Goal: Task Accomplishment & Management: Manage account settings

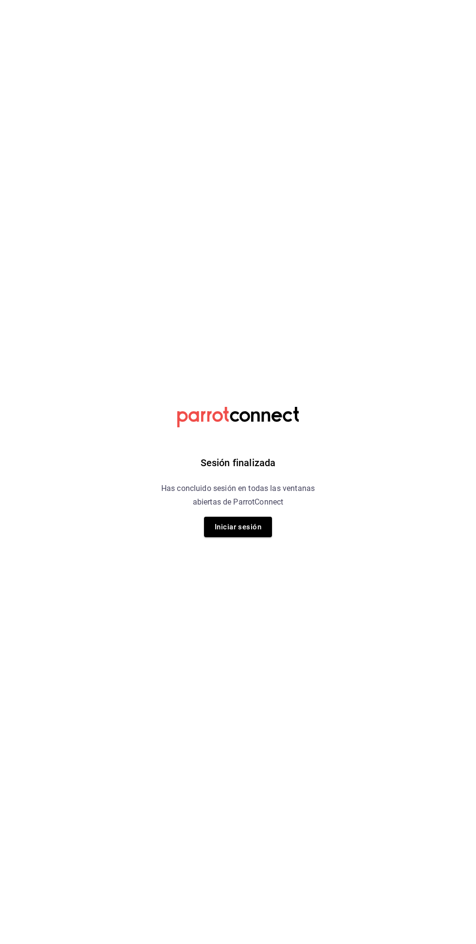
click at [380, 0] on html "Sesión finalizada Has concluido sesión en todas las ventanas abiertas de Parrot…" at bounding box center [238, 0] width 476 height 0
click at [244, 526] on button "Iniciar sesión" at bounding box center [238, 527] width 68 height 20
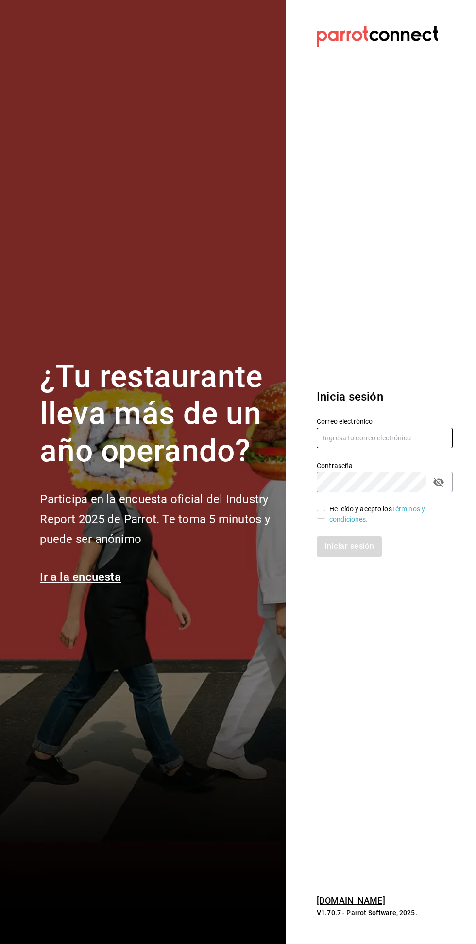
click at [372, 448] on input "text" at bounding box center [385, 438] width 136 height 20
type input "[PERSON_NAME][EMAIL_ADDRESS][PERSON_NAME][DOMAIN_NAME]"
click at [321, 519] on input "He leído y acepto los Términos y condiciones." at bounding box center [321, 514] width 9 height 9
checkbox input "true"
click at [363, 557] on button "Iniciar sesión" at bounding box center [350, 546] width 66 height 20
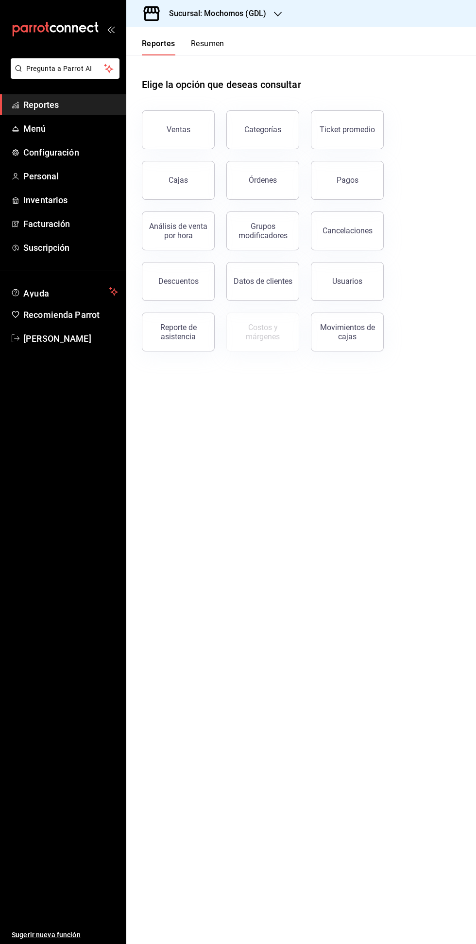
click at [251, 11] on h3 "Sucursal: Mochomos (GDL)" at bounding box center [213, 14] width 105 height 12
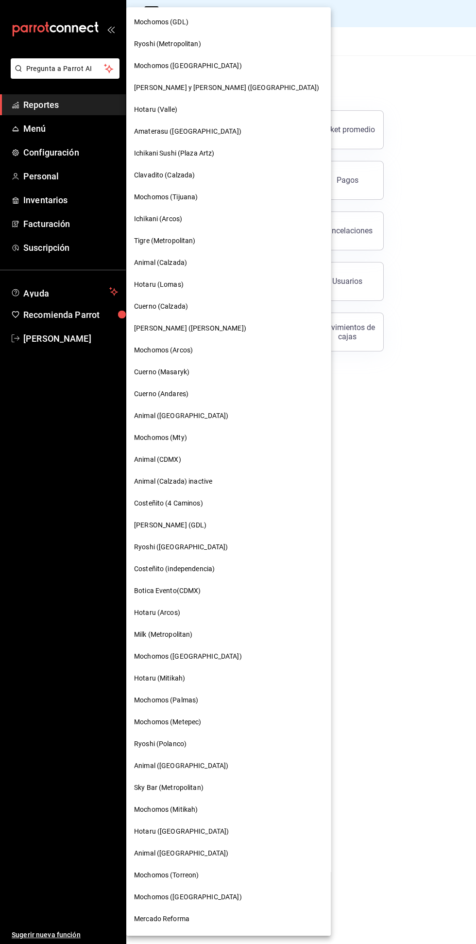
click at [163, 245] on span "Tigre (Metropolitan)" at bounding box center [165, 241] width 62 height 10
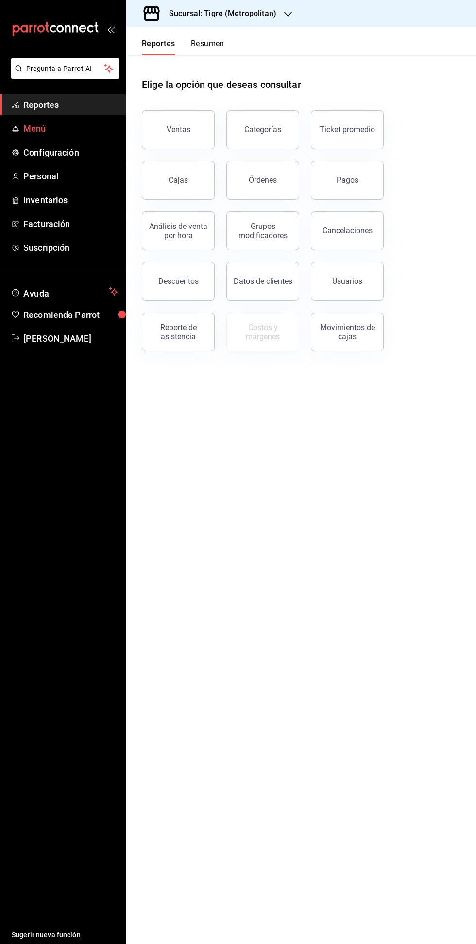
click at [41, 129] on span "Menú" at bounding box center [70, 128] width 95 height 13
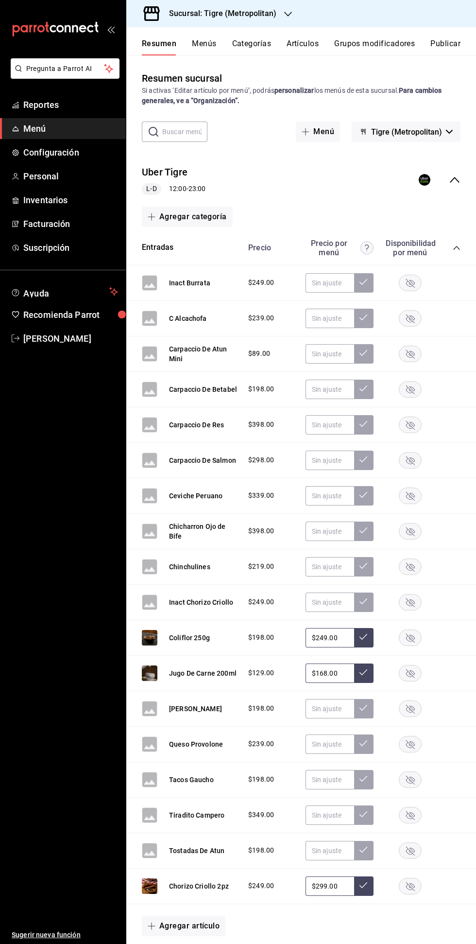
click at [308, 49] on button "Artículos" at bounding box center [303, 47] width 32 height 17
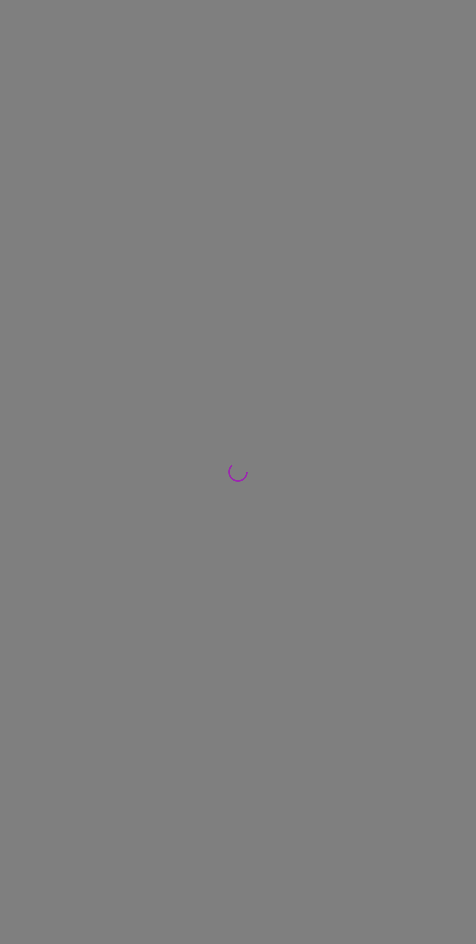
click at [301, 39] on div at bounding box center [238, 472] width 476 height 944
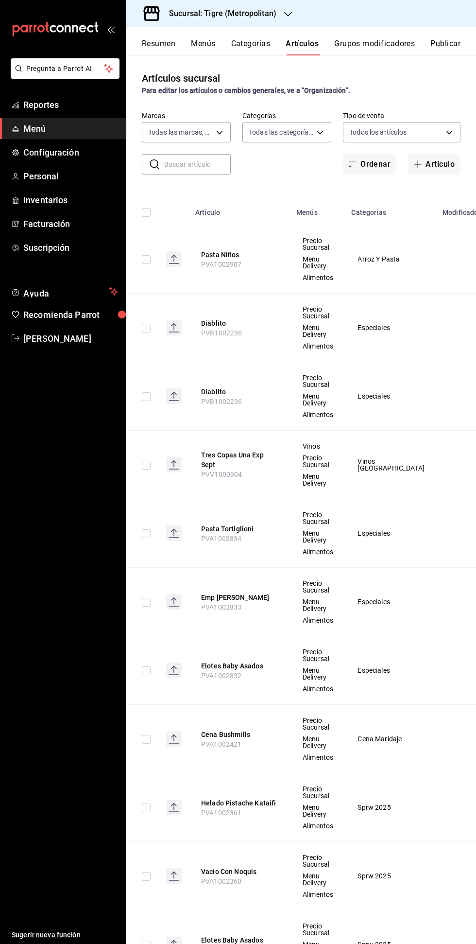
type input "d2a20516-989b-40fe-838d-c8b0b31ef0ff"
type input "95de3a49-3e71-4222-9a00-2b077991daeb,0ce31c32-a5a6-498b-be74-31ce48fb35ae,30be1…"
click at [381, 41] on button "Grupos modificadores" at bounding box center [374, 47] width 81 height 17
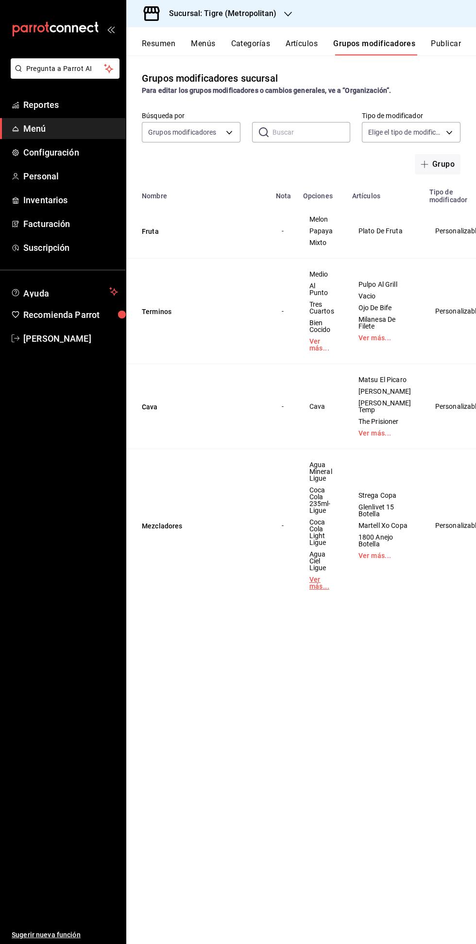
click at [329, 590] on link "Ver más..." at bounding box center [322, 583] width 25 height 14
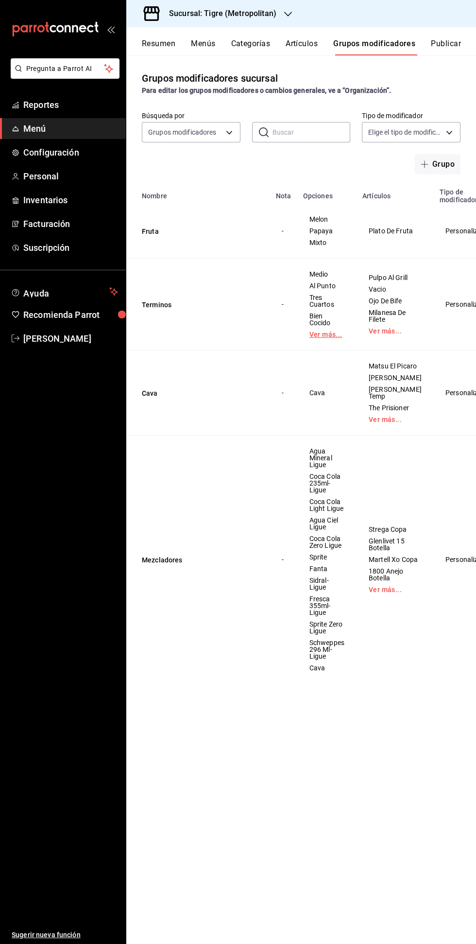
click at [321, 337] on link "Ver más..." at bounding box center [327, 334] width 35 height 7
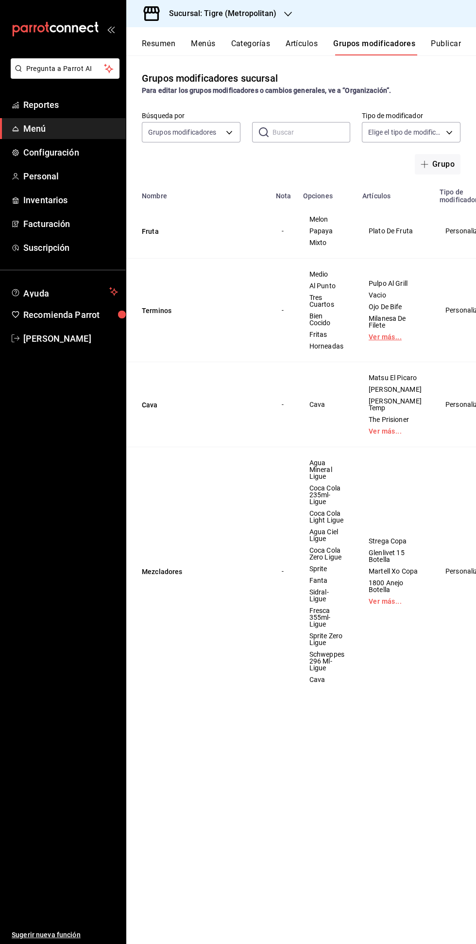
click at [382, 338] on link "Ver más..." at bounding box center [395, 336] width 53 height 7
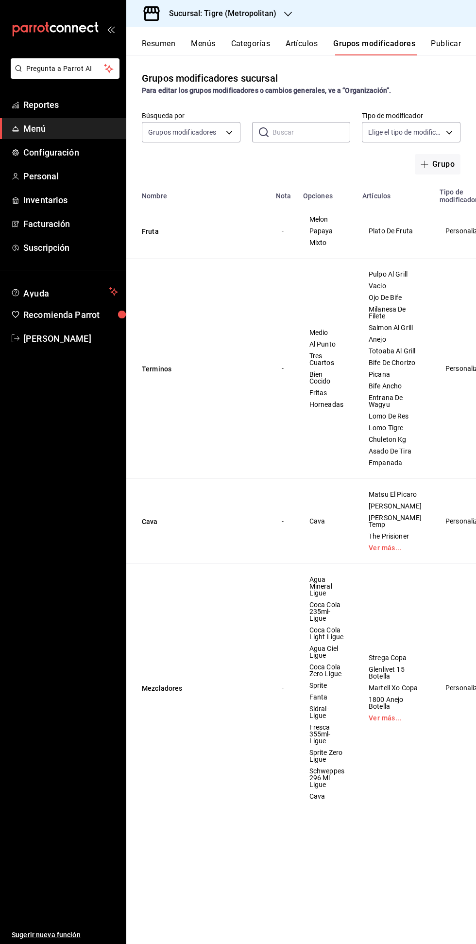
click at [387, 551] on link "Ver más..." at bounding box center [395, 547] width 53 height 7
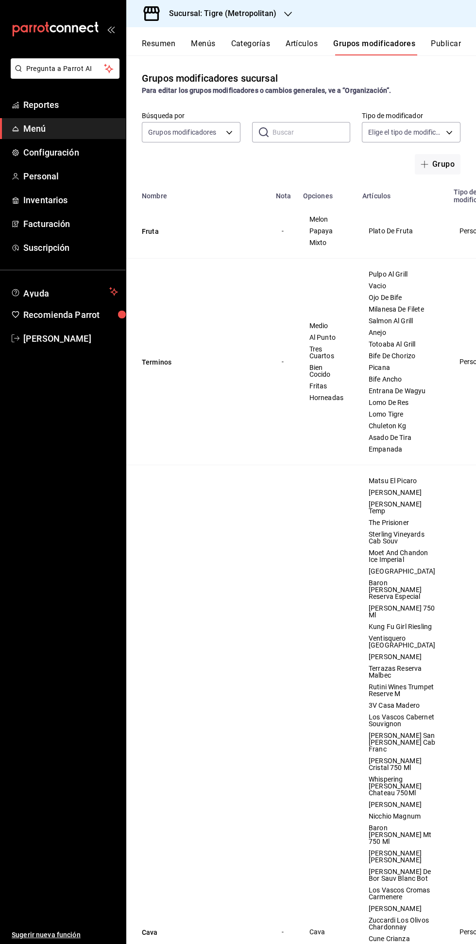
click at [232, 17] on h3 "Sucursal: Tigre (Metropolitan)" at bounding box center [218, 14] width 115 height 12
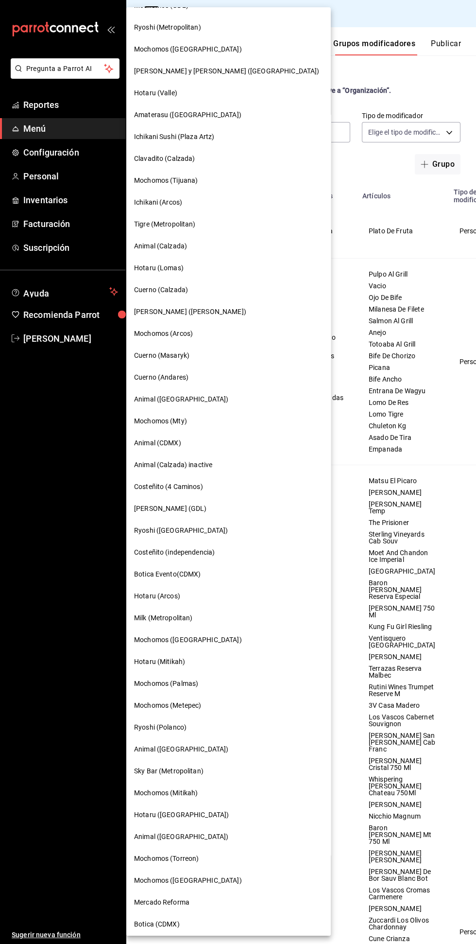
scroll to position [41, 0]
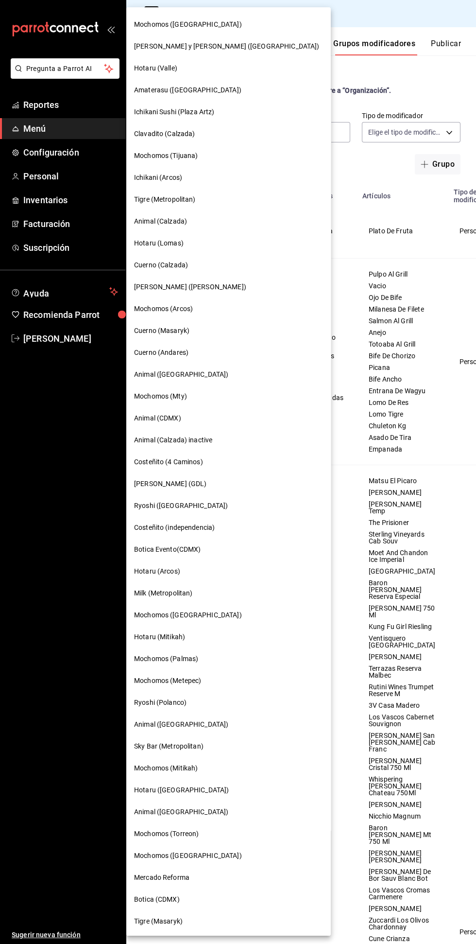
click at [181, 921] on span "Tigre (Masaryk)" at bounding box center [158, 921] width 49 height 10
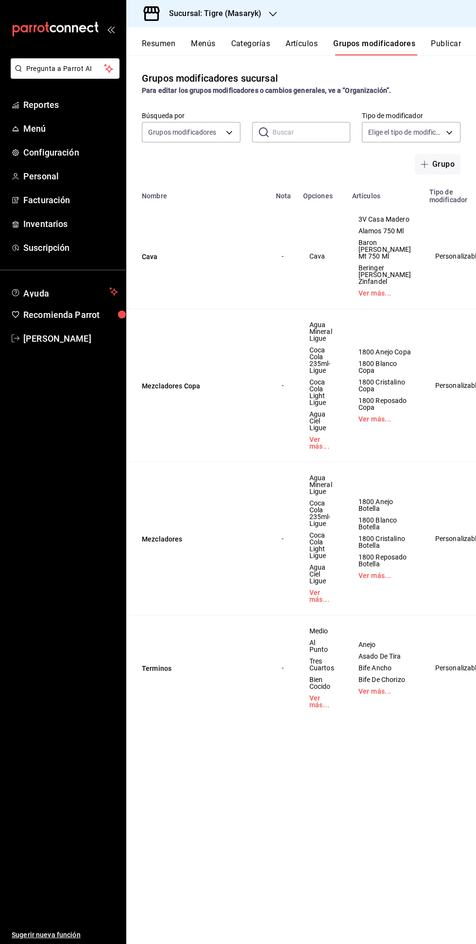
scroll to position [0, 30]
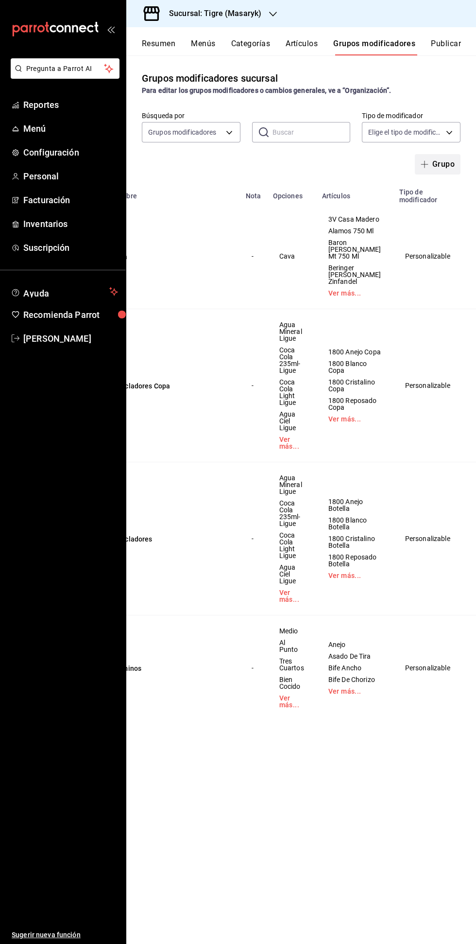
click at [434, 164] on button "Grupo" at bounding box center [438, 164] width 46 height 20
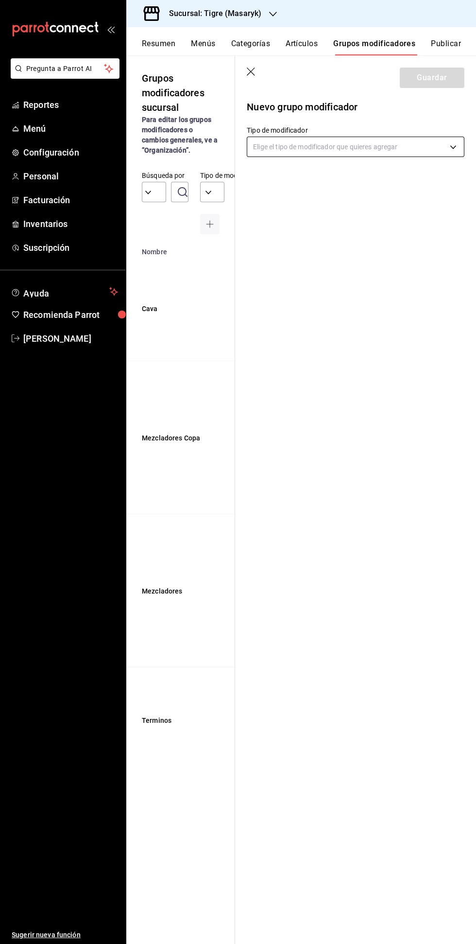
click at [293, 149] on body "Pregunta a Parrot AI Reportes Menú Configuración Personal Facturación Inventari…" at bounding box center [238, 472] width 476 height 944
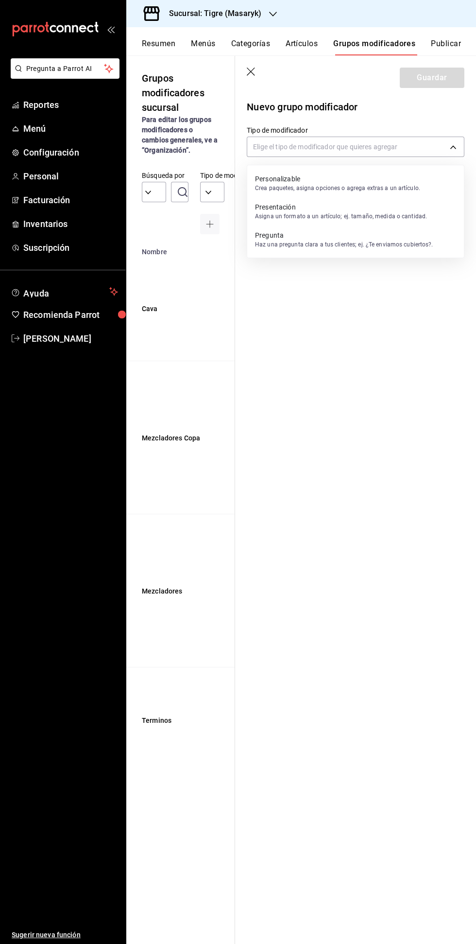
click at [283, 182] on p "Personalizable" at bounding box center [337, 179] width 165 height 10
type input "CUSTOMIZABLE"
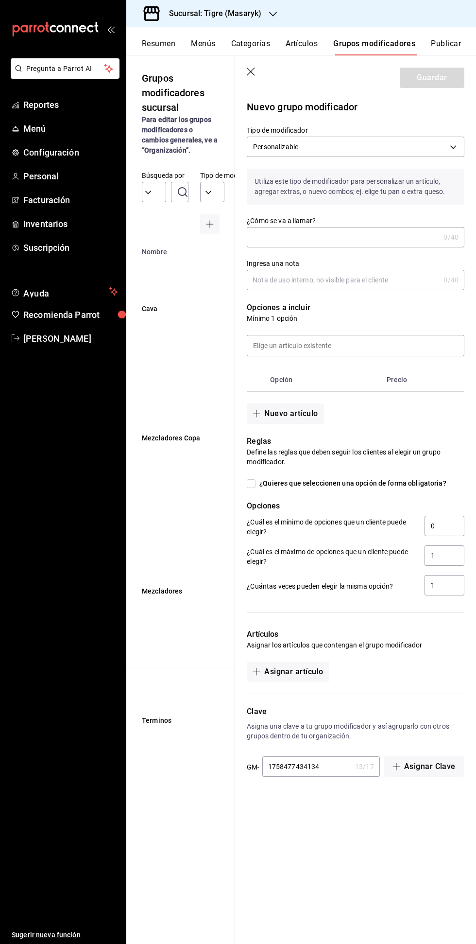
click at [286, 240] on input "¿Cómo se va a llamar?" at bounding box center [343, 236] width 193 height 19
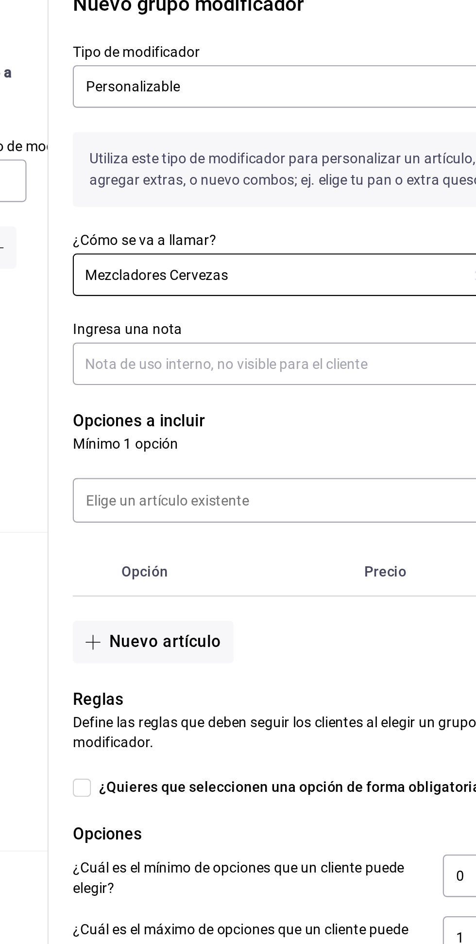
type input "Mezcladores Cervezas"
click at [275, 281] on input "Ingresa una nota" at bounding box center [343, 279] width 193 height 19
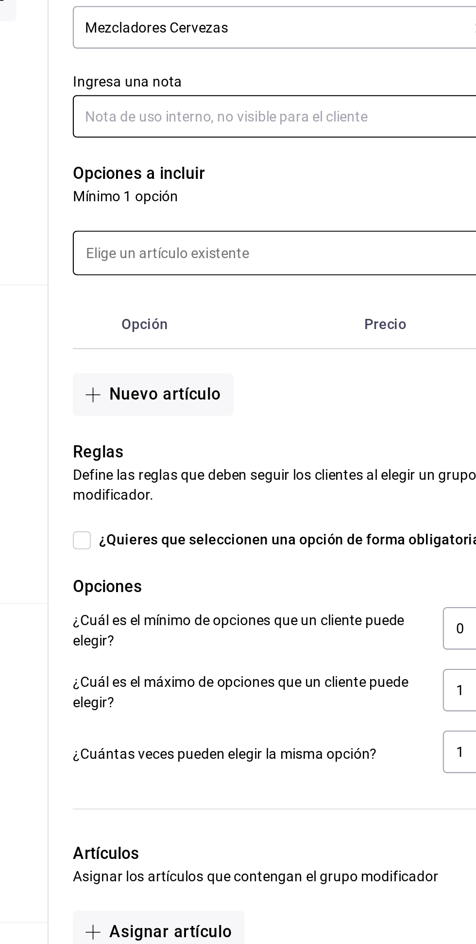
click at [275, 350] on input at bounding box center [355, 345] width 217 height 20
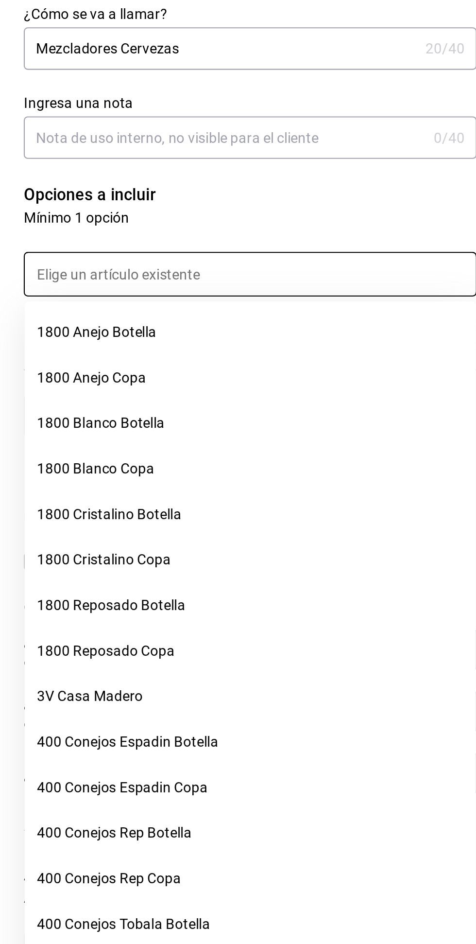
click at [265, 311] on p "Opciones a incluir" at bounding box center [356, 308] width 218 height 12
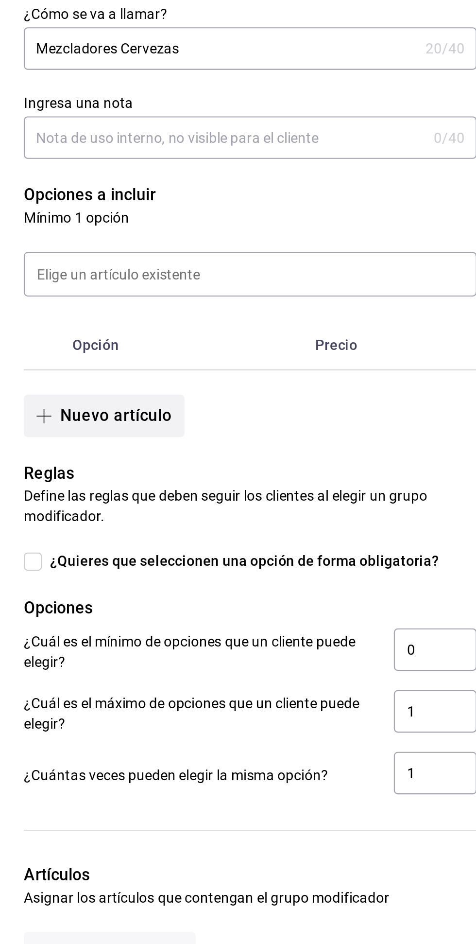
click at [266, 414] on button "Nuevo artículo" at bounding box center [285, 413] width 77 height 20
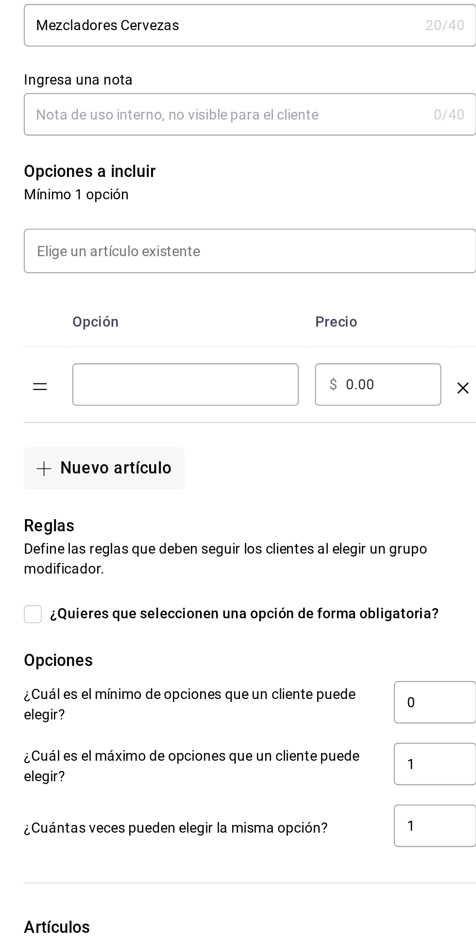
click at [305, 411] on input "optionsTable" at bounding box center [324, 410] width 95 height 10
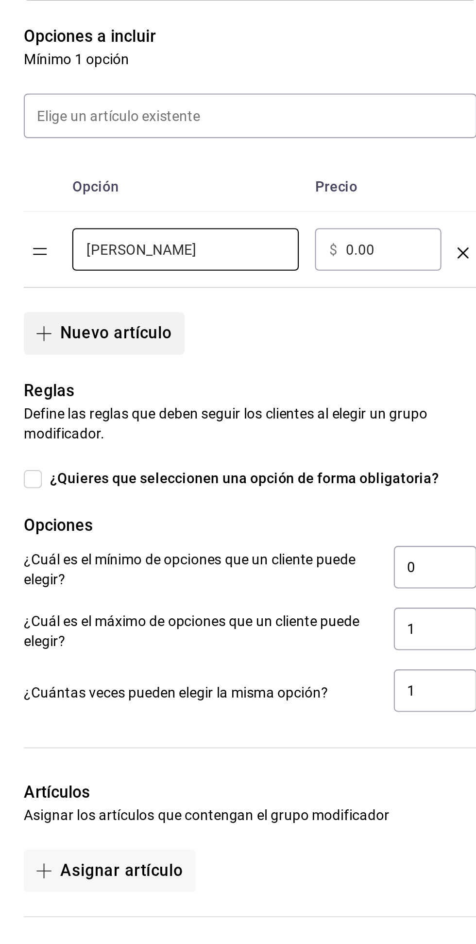
type input "Vaso Michelado"
click at [269, 451] on button "Nuevo artículo" at bounding box center [285, 450] width 77 height 20
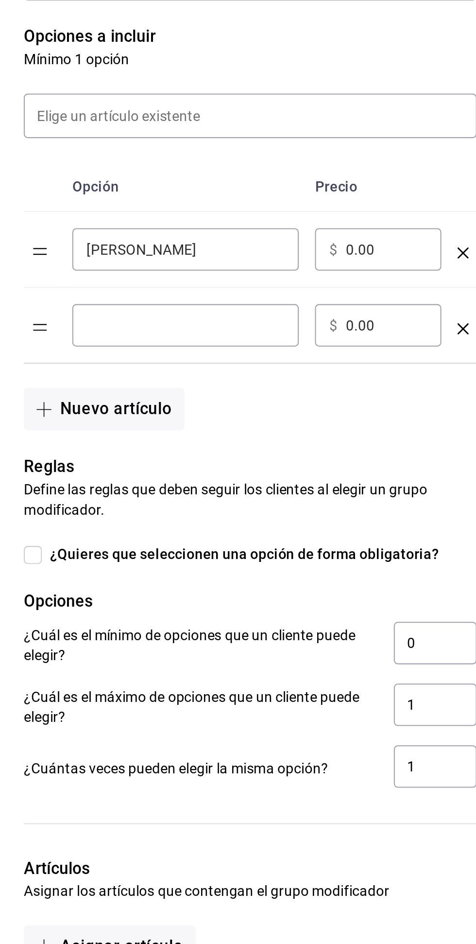
click at [296, 448] on input "optionsTable" at bounding box center [324, 446] width 95 height 10
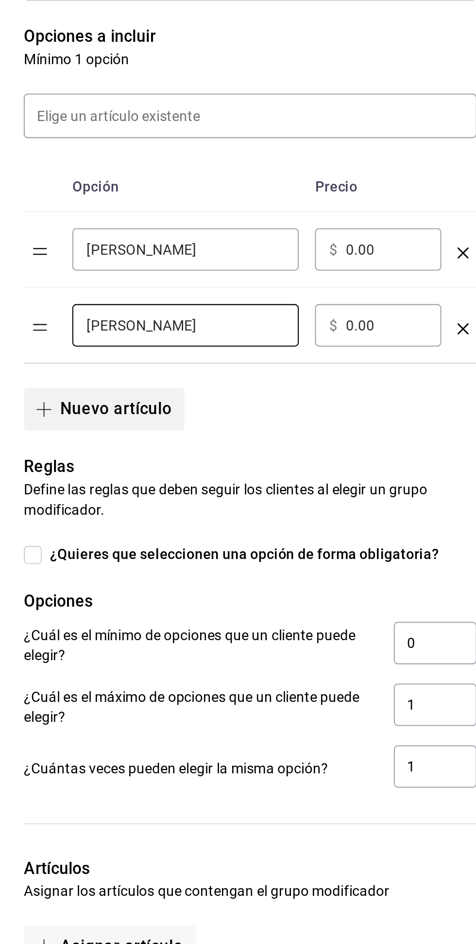
type input "Vaso Chelado"
click at [260, 493] on button "Nuevo artículo" at bounding box center [285, 486] width 77 height 20
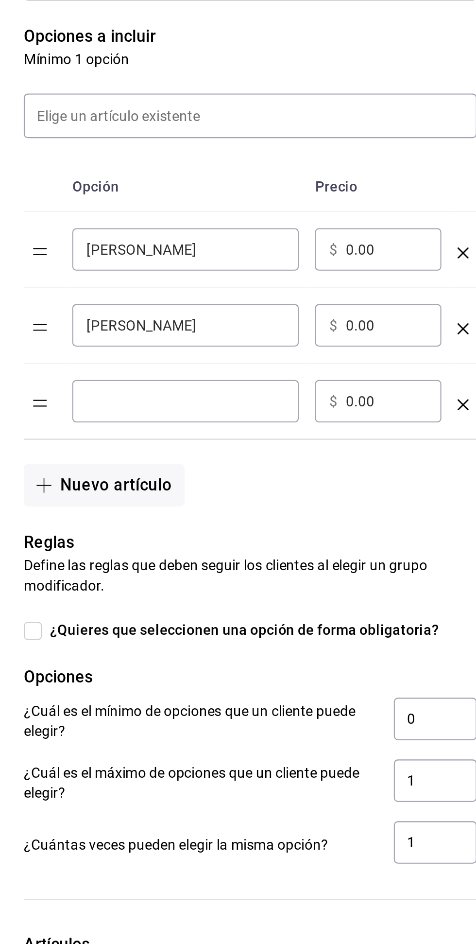
click at [291, 485] on input "optionsTable" at bounding box center [324, 483] width 95 height 10
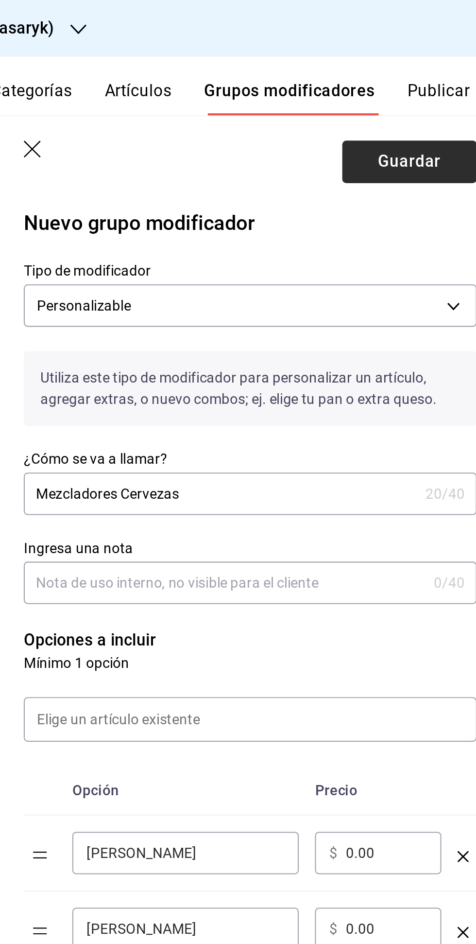
type input "Vaso Clamato"
click at [428, 81] on button "Guardar" at bounding box center [432, 78] width 65 height 20
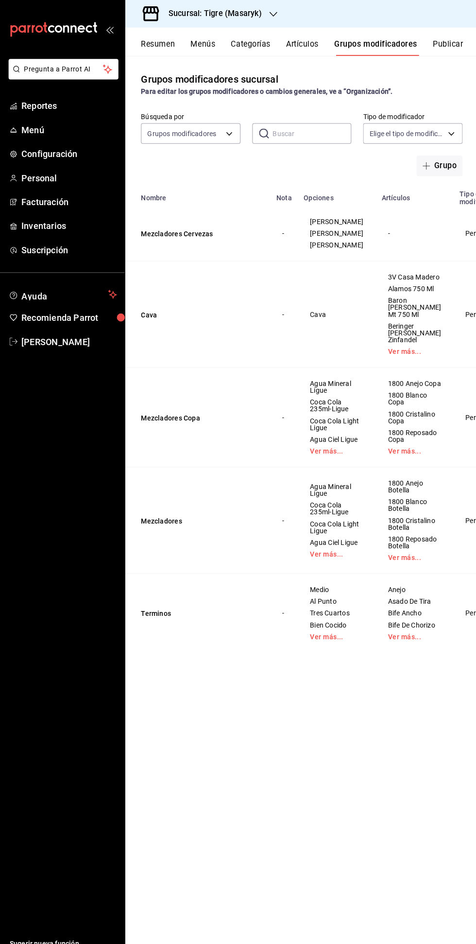
click at [306, 42] on button "Artículos" at bounding box center [302, 47] width 32 height 17
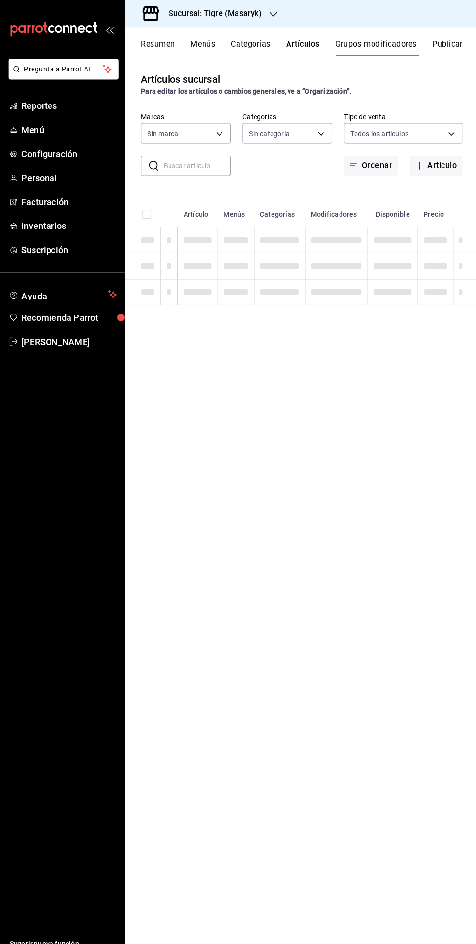
type input "0f86158e-2edf-4eb8-b958-7d07c808eb5c"
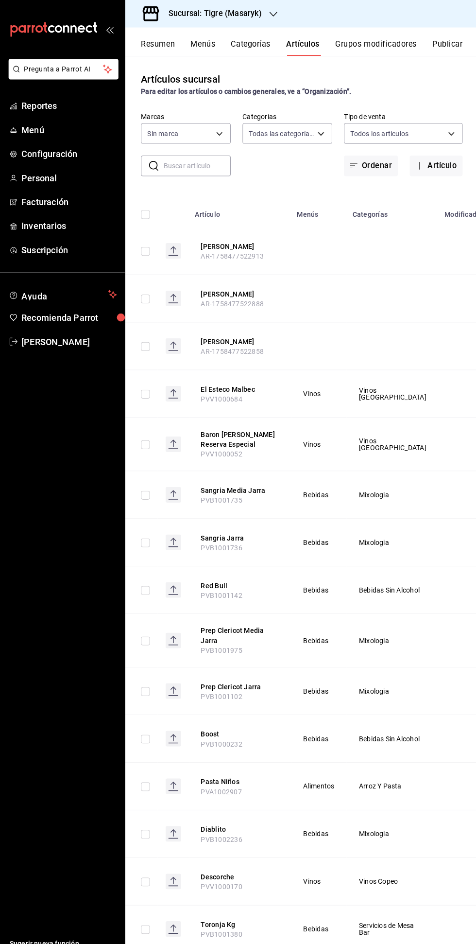
type input "7cd27861-1019-4265-ada8-0a6349b72ebc,77c47ebf-2aa7-4ca3-900f-d4e8133ed13d,d84ff…"
type input "0f86158e-2edf-4eb8-b958-7d07c808eb5c"
click at [285, 130] on body "Pregunta a Parrot AI Reportes Menú Configuración Personal Facturación Inventari…" at bounding box center [238, 472] width 476 height 944
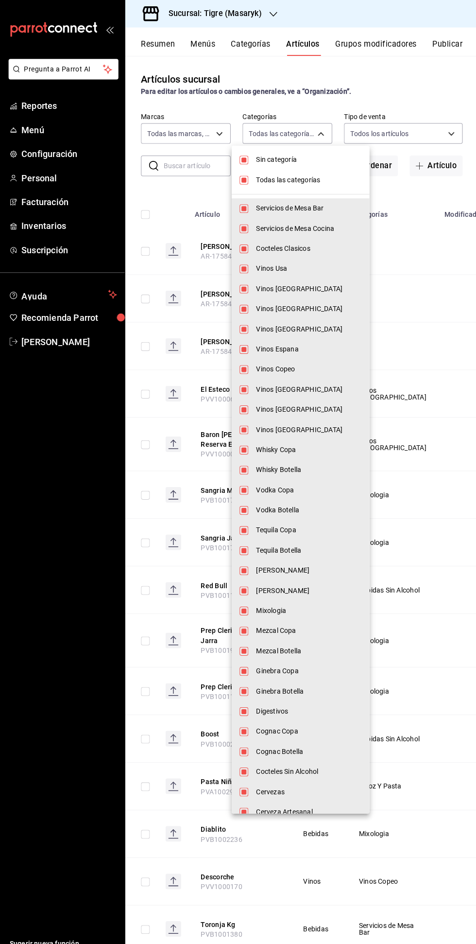
click at [244, 158] on input "checkbox" at bounding box center [244, 158] width 9 height 9
checkbox input "false"
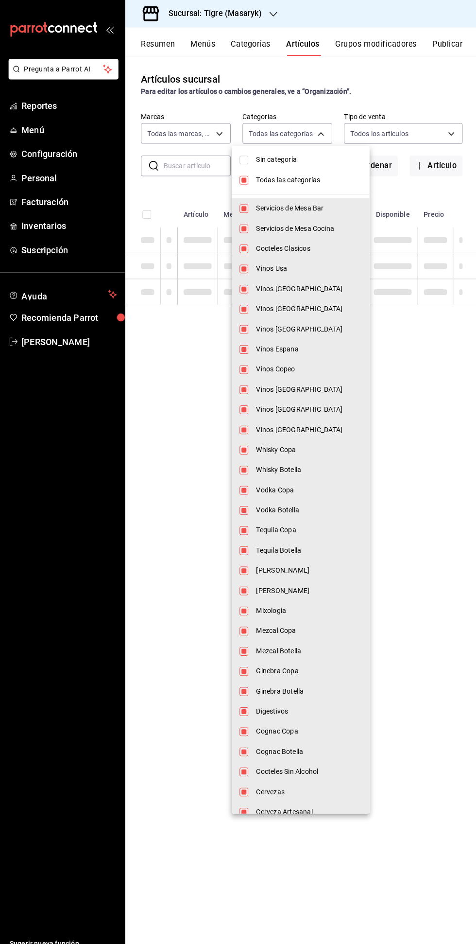
click at [244, 178] on input "checkbox" at bounding box center [244, 178] width 9 height 9
checkbox input "false"
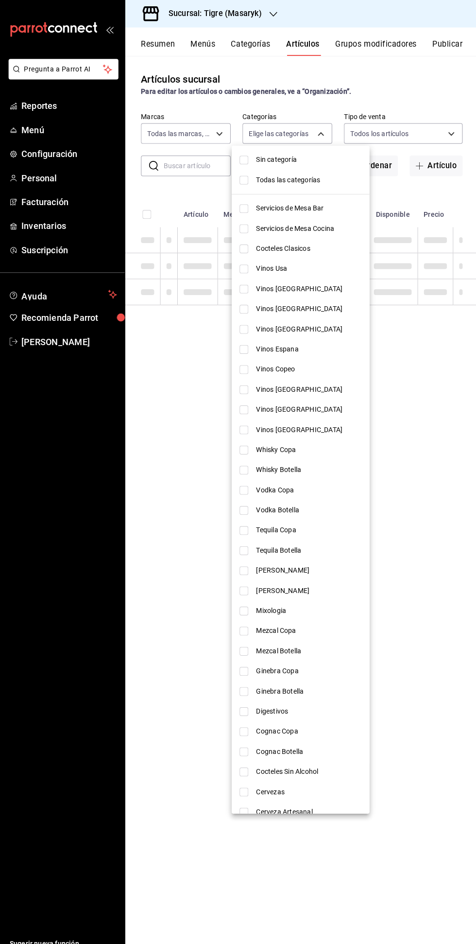
checkbox input "false"
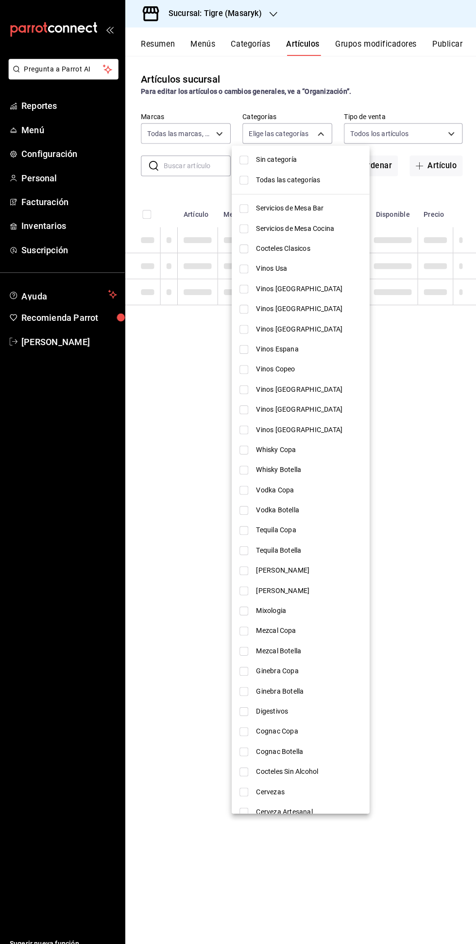
checkbox input "false"
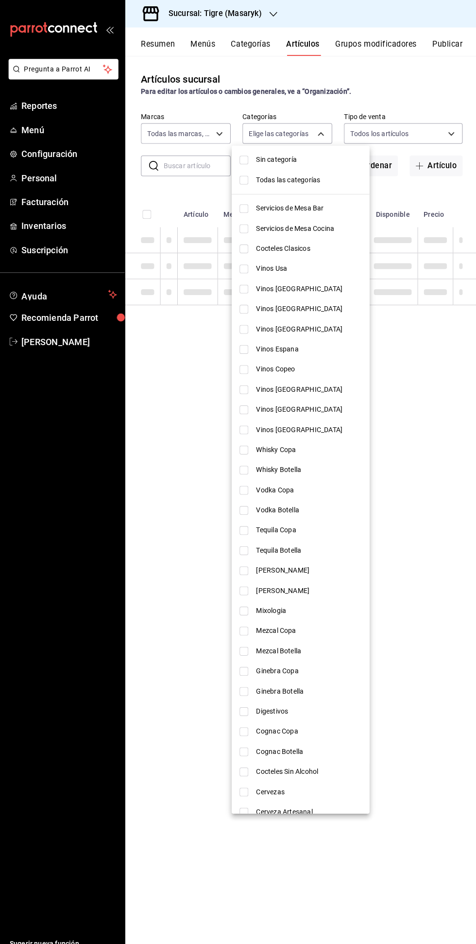
checkbox input "false"
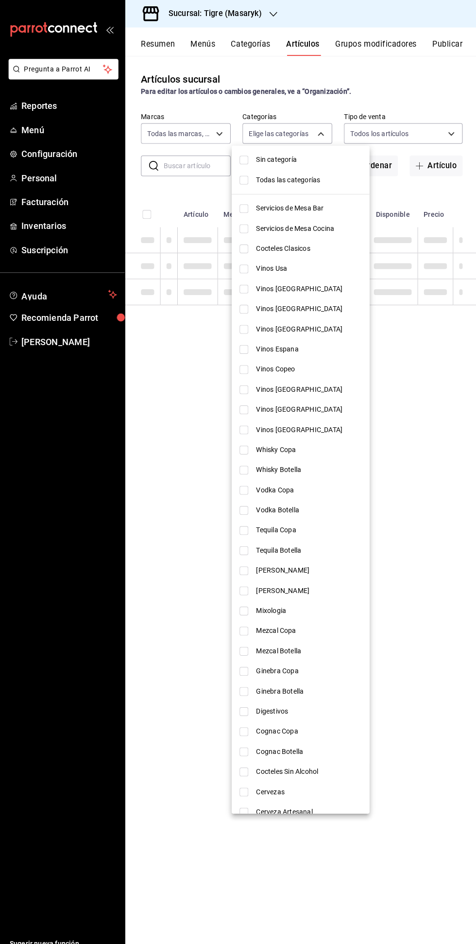
checkbox input "false"
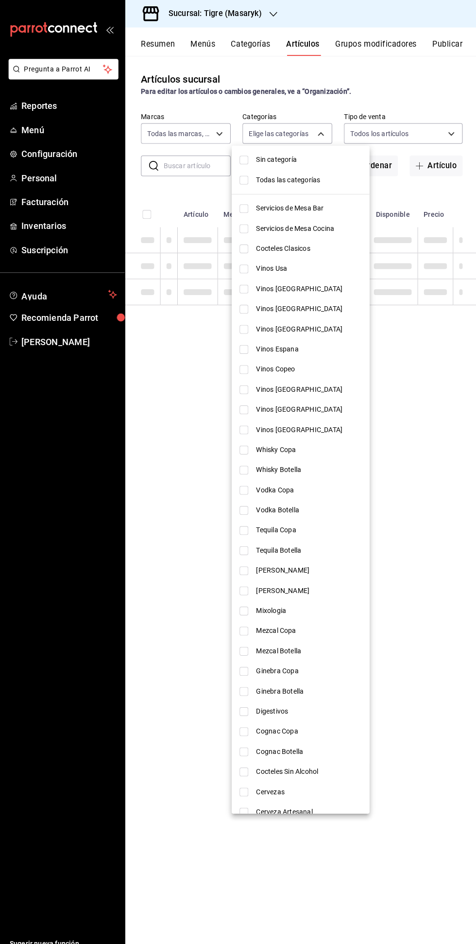
checkbox input "false"
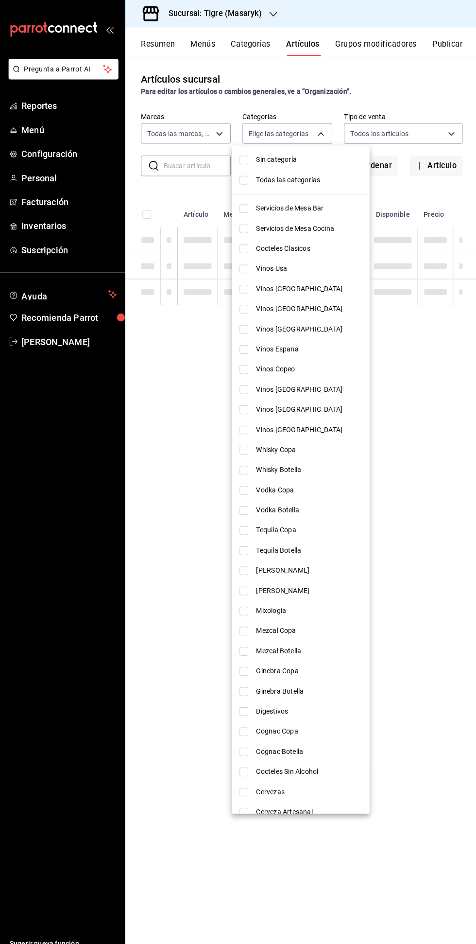
checkbox input "false"
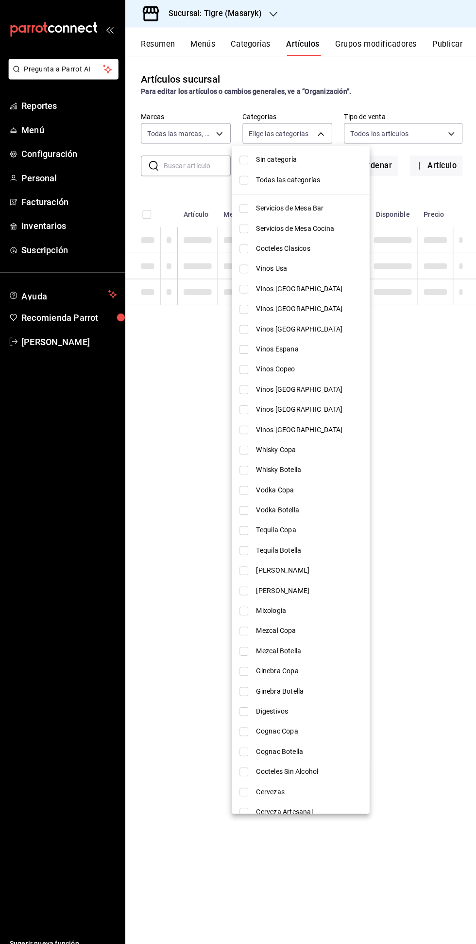
checkbox input "false"
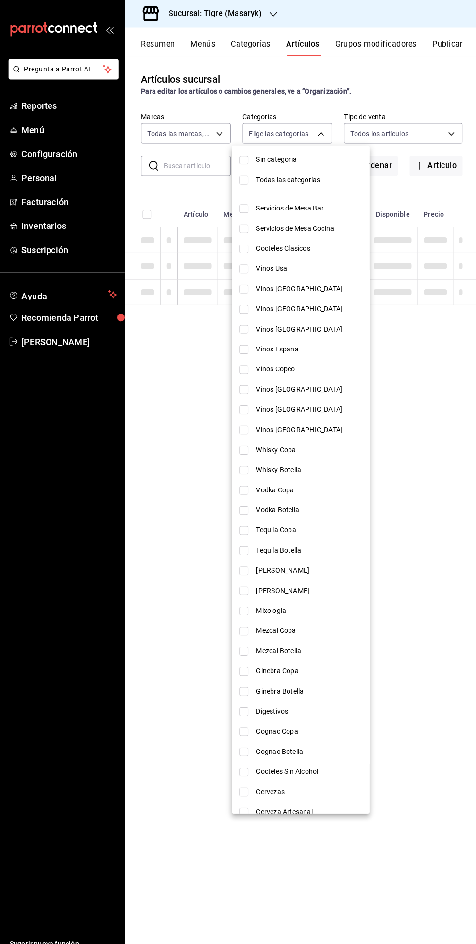
checkbox input "false"
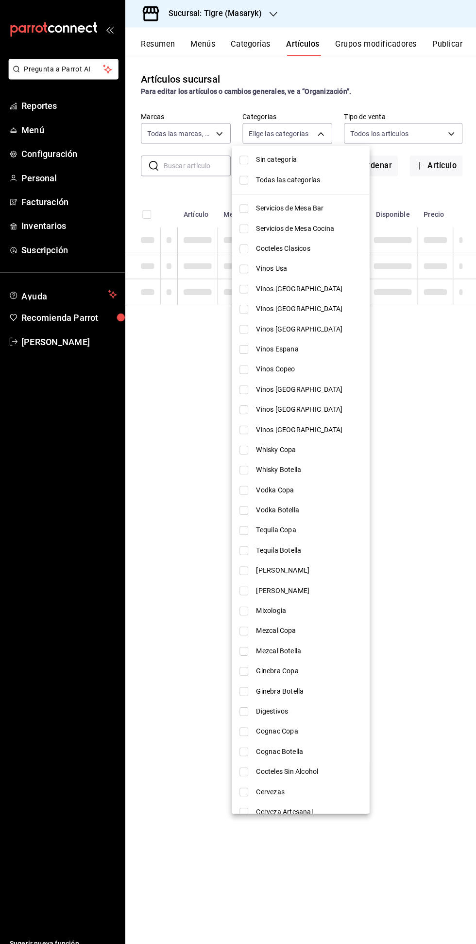
checkbox input "false"
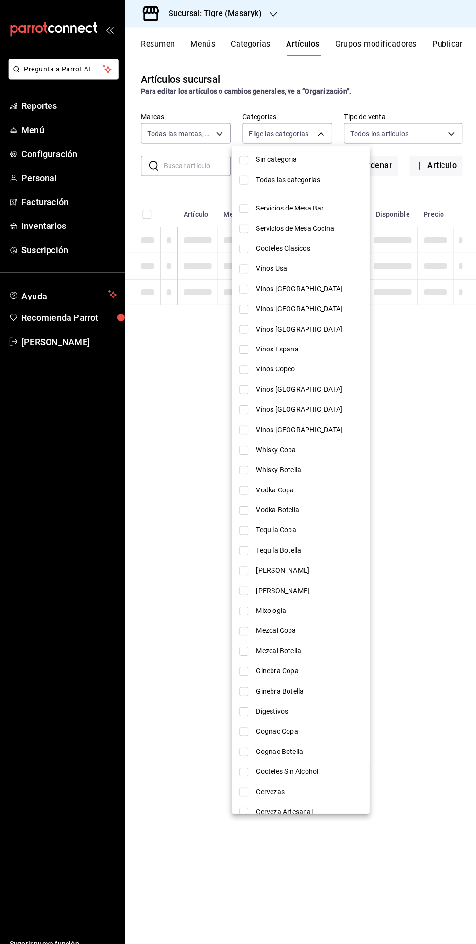
checkbox input "false"
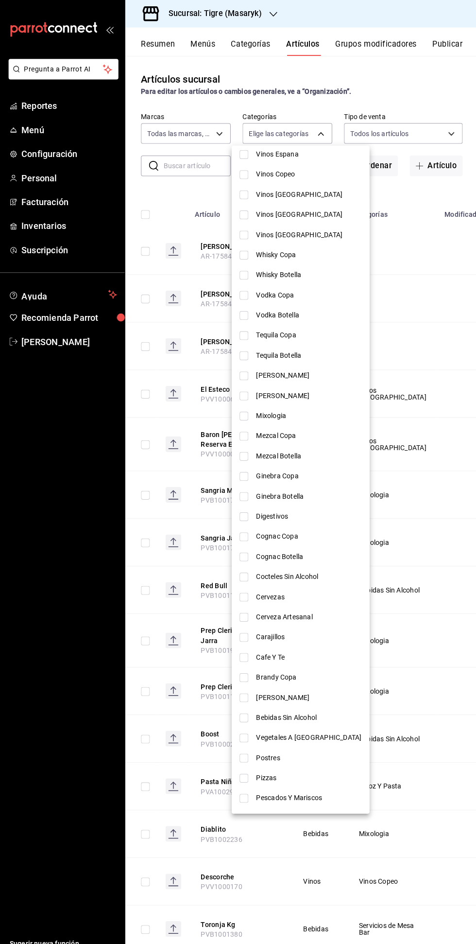
scroll to position [195, 0]
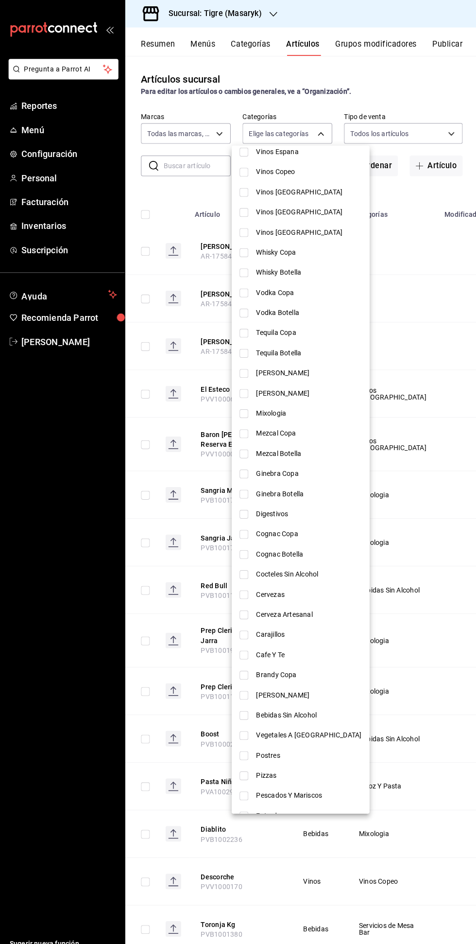
click at [244, 589] on input "checkbox" at bounding box center [244, 589] width 9 height 9
checkbox input "true"
type input "f22115cb-12c4-4ba1-8c35-7fdf119ea086"
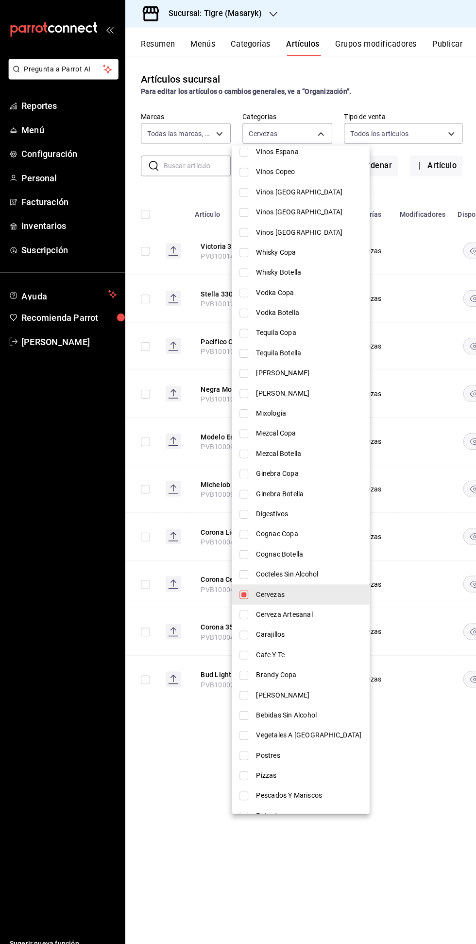
click at [412, 789] on div at bounding box center [238, 472] width 476 height 944
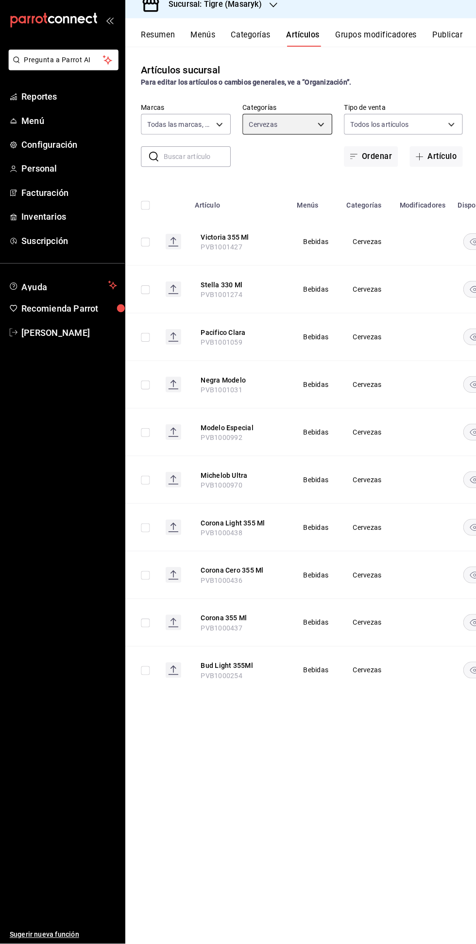
scroll to position [0, 0]
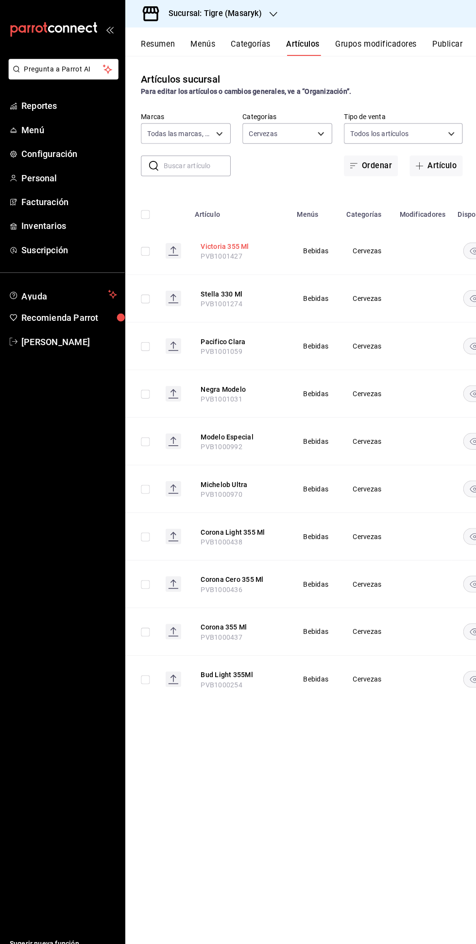
click at [227, 243] on button "Victoria 355 Ml" at bounding box center [240, 244] width 78 height 10
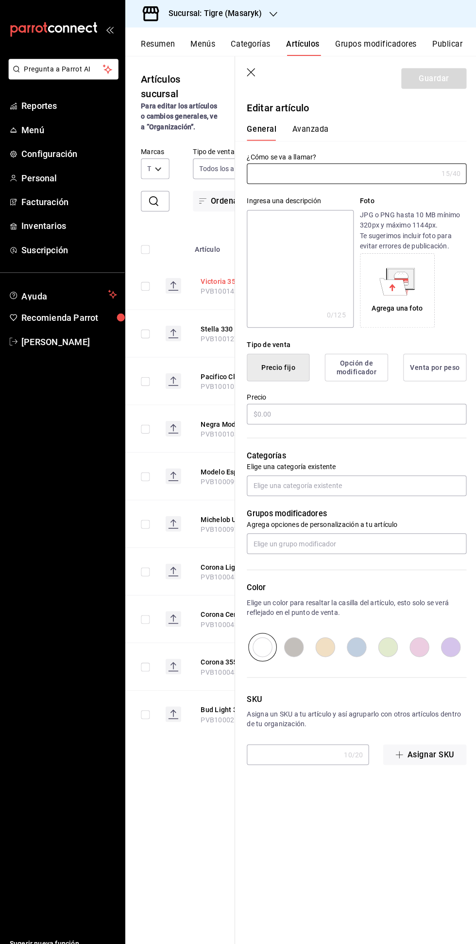
type input "Victoria 355 Ml"
type input "PVB1001427"
type input "$59.00"
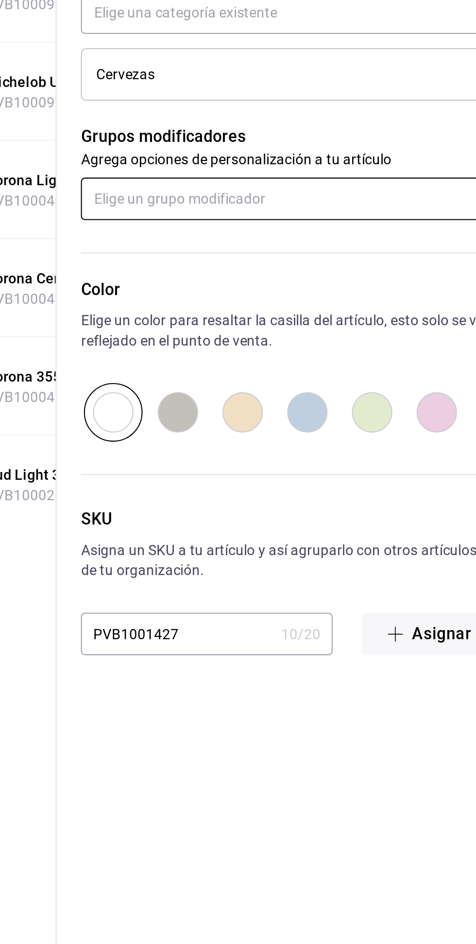
click at [271, 570] on input "text" at bounding box center [356, 570] width 218 height 20
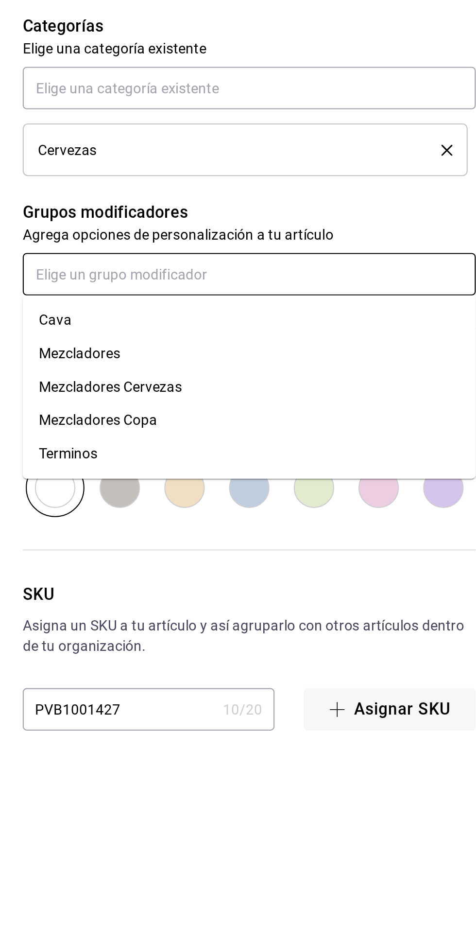
click at [282, 620] on div "Mezcladores Cervezas" at bounding box center [289, 625] width 69 height 10
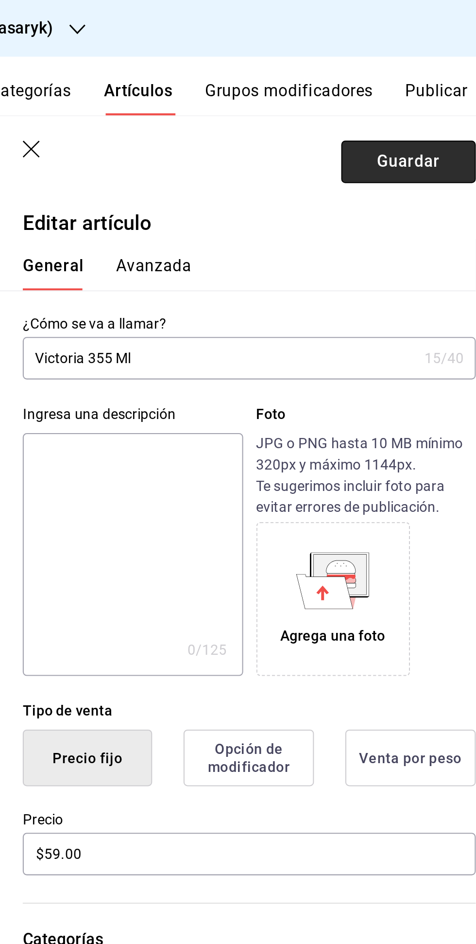
click at [422, 84] on button "Guardar" at bounding box center [432, 78] width 65 height 20
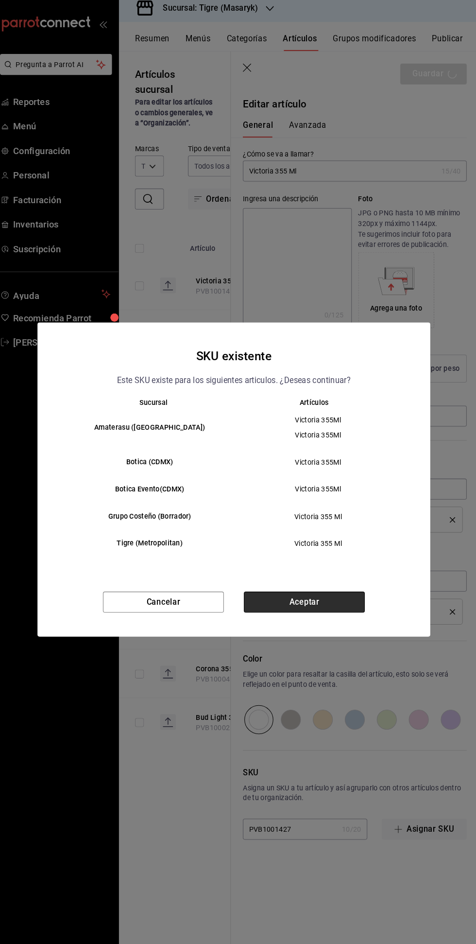
click at [320, 592] on button "Aceptar" at bounding box center [307, 591] width 118 height 20
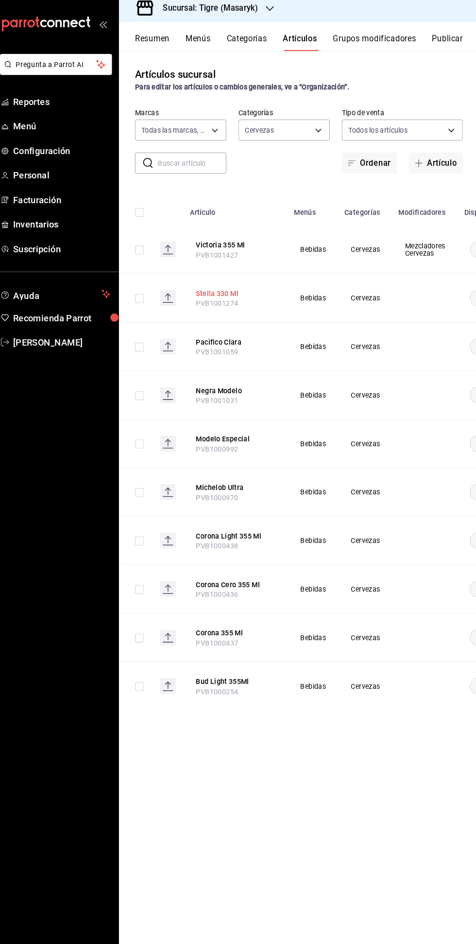
click at [228, 292] on button "Stella 330 Ml" at bounding box center [240, 291] width 78 height 10
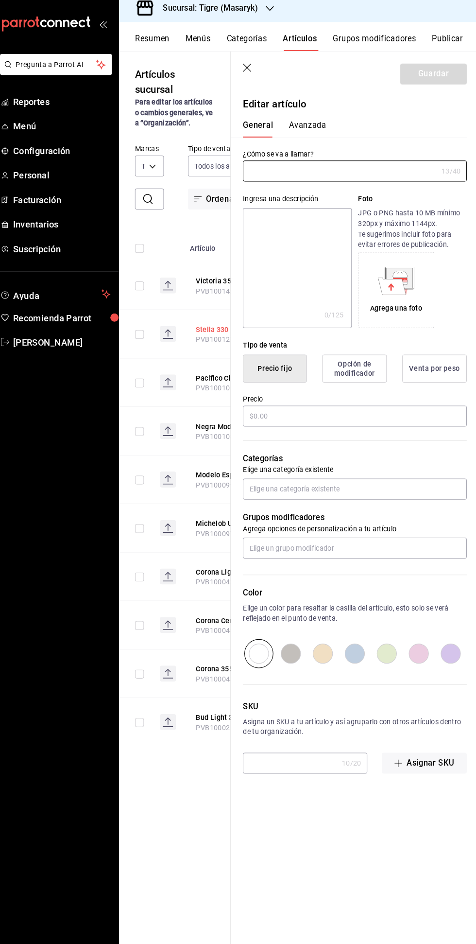
type input "Stella 330 Ml"
type input "PVB1001274"
type input "$79.00"
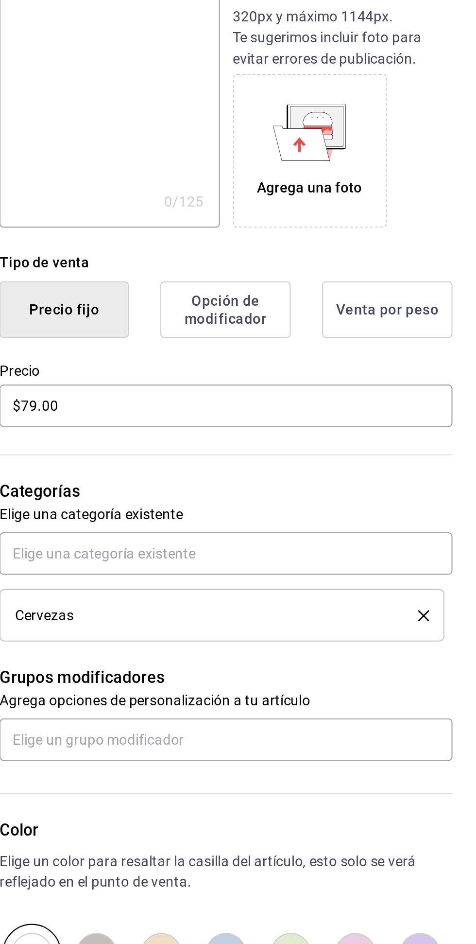
scroll to position [13, 0]
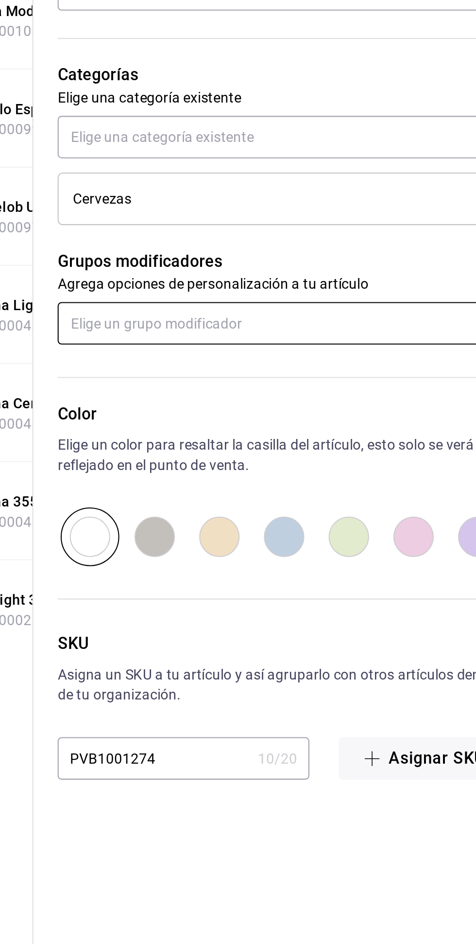
click at [284, 574] on input "text" at bounding box center [356, 570] width 218 height 20
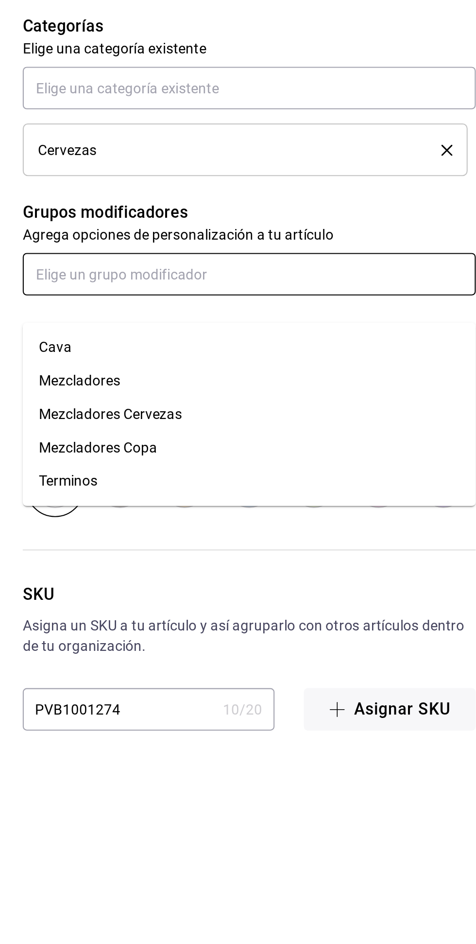
click at [274, 633] on div "Mezcladores Cervezas" at bounding box center [289, 638] width 69 height 10
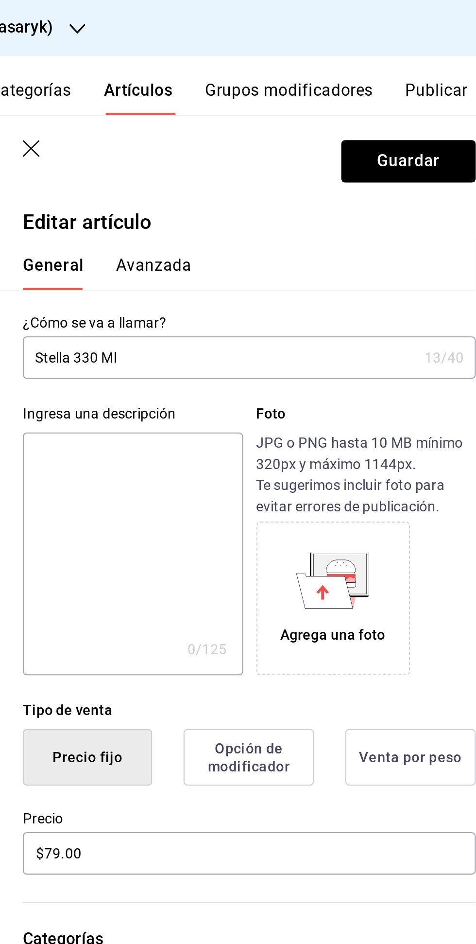
scroll to position [0, 0]
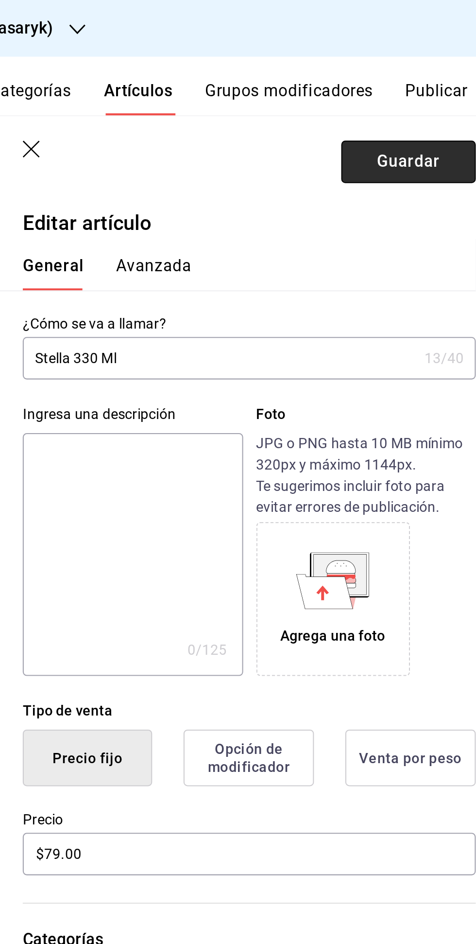
click at [419, 75] on button "Guardar" at bounding box center [432, 78] width 65 height 20
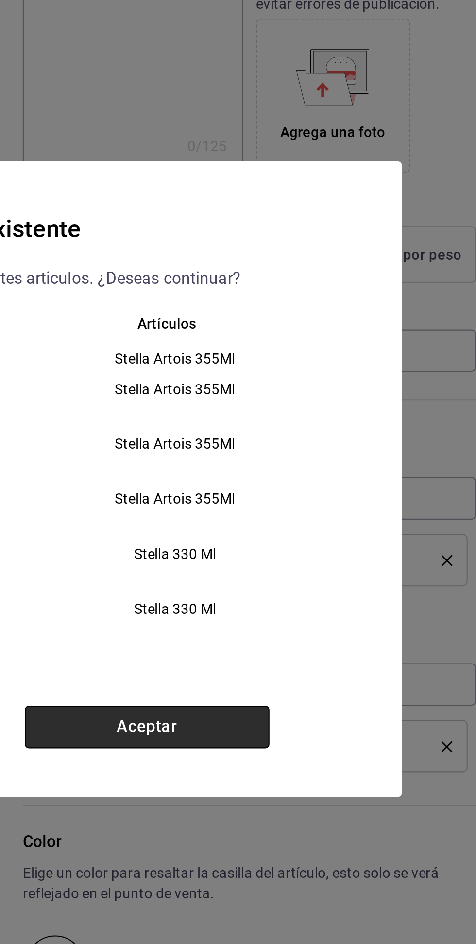
click at [334, 601] on button "Aceptar" at bounding box center [307, 591] width 118 height 20
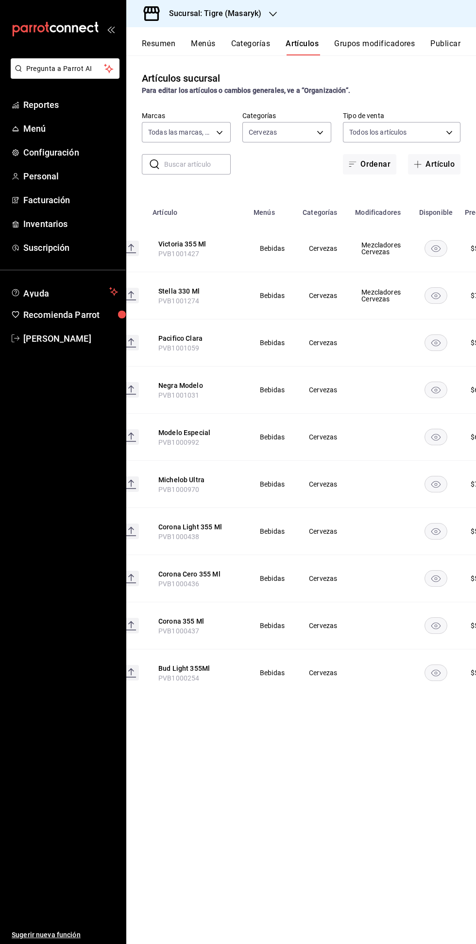
scroll to position [0, 37]
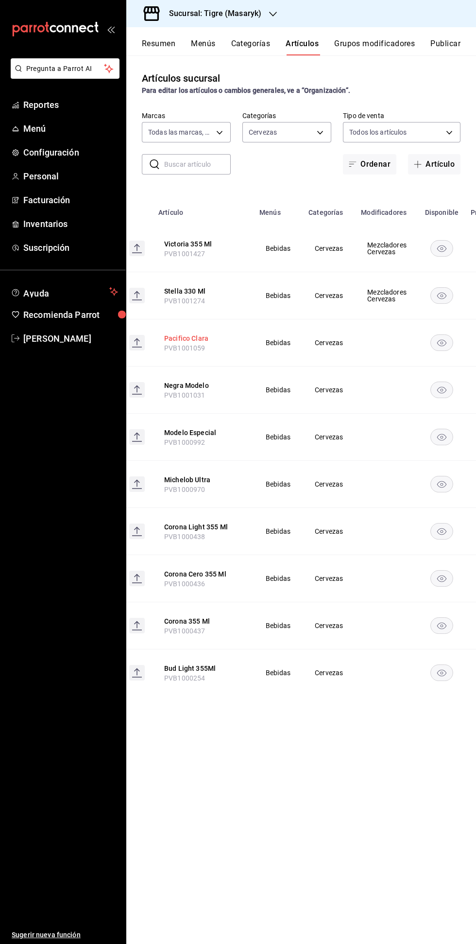
click at [184, 343] on button "Pacifico Clara" at bounding box center [203, 338] width 78 height 10
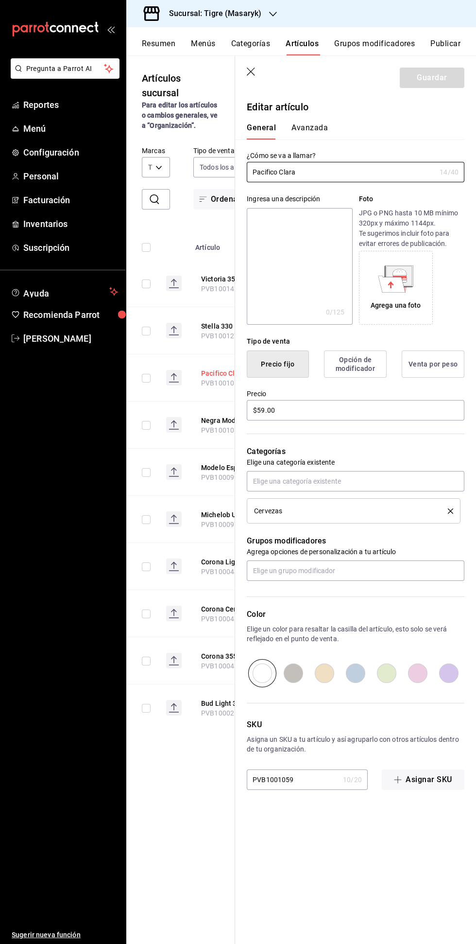
type input "$59.00"
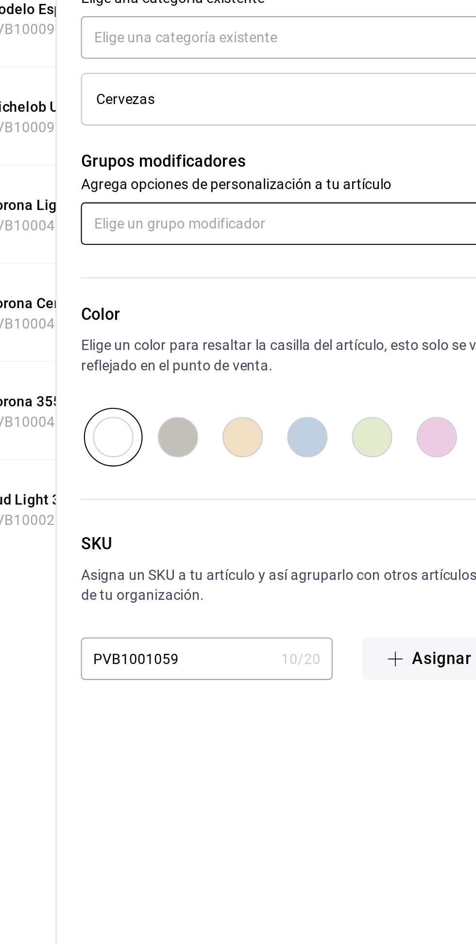
click at [281, 571] on input "text" at bounding box center [356, 570] width 218 height 20
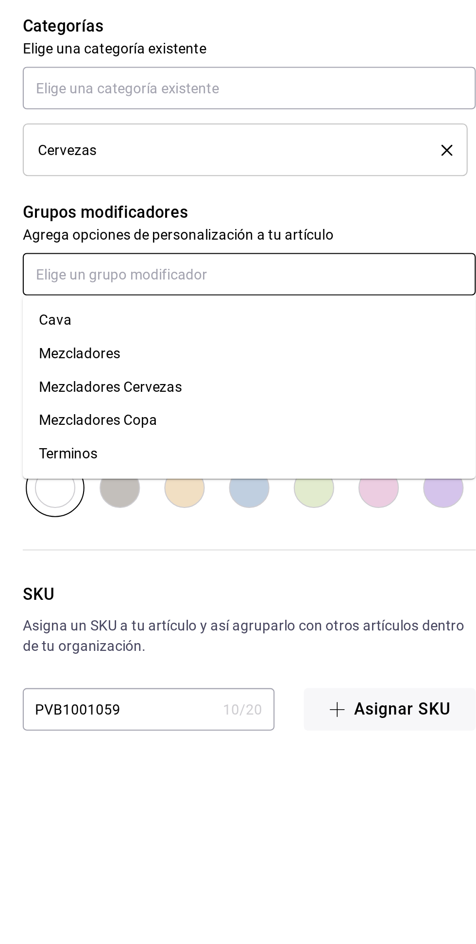
click at [280, 630] on li "Mezcladores Cervezas" at bounding box center [356, 625] width 218 height 16
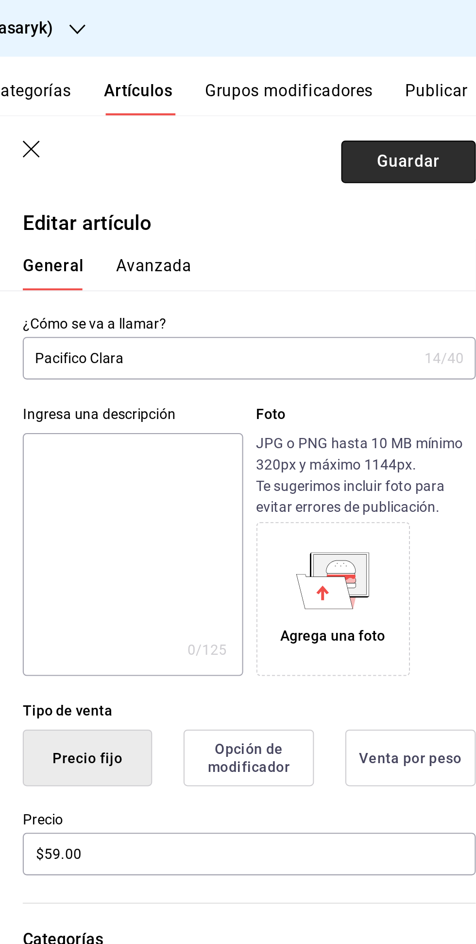
click at [428, 82] on button "Guardar" at bounding box center [432, 78] width 65 height 20
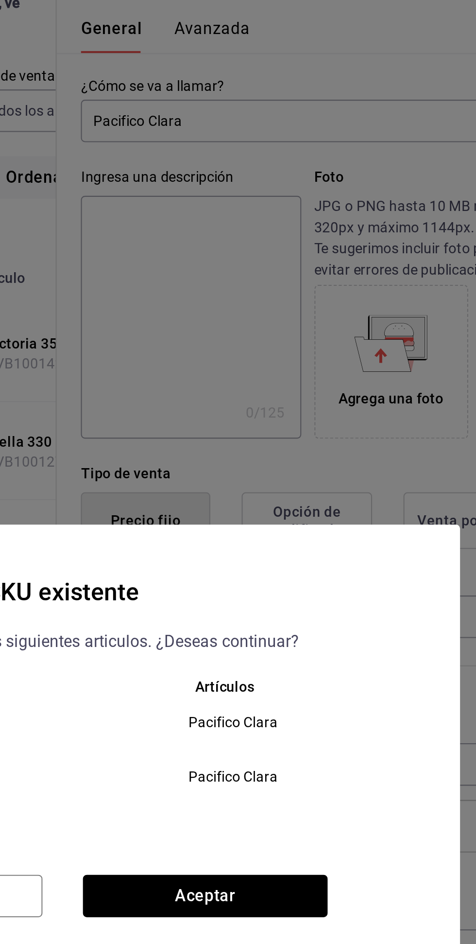
click at [320, 526] on div "Sucursal Artículos Grupo Costeño (Borrador) Pacifico Clara Tigre (Metropolitan)…" at bounding box center [238, 483] width 382 height 86
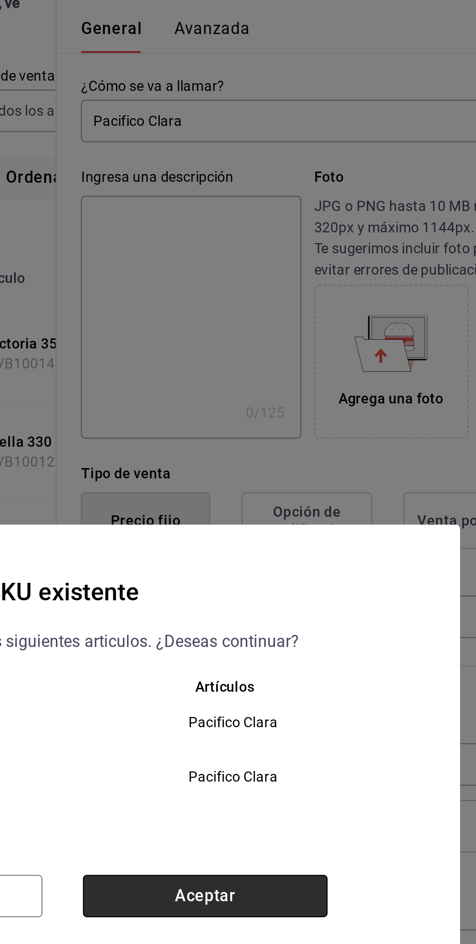
click at [330, 555] on button "Aceptar" at bounding box center [307, 544] width 118 height 20
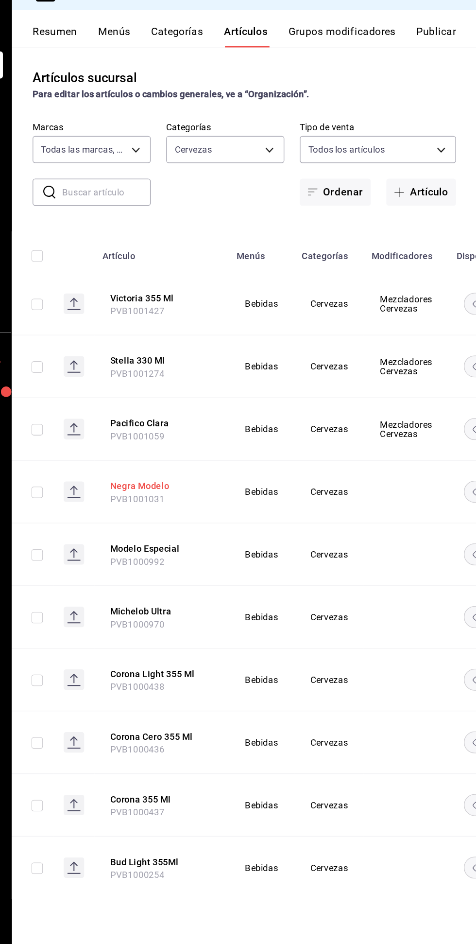
click at [218, 383] on button "Negra Modelo" at bounding box center [239, 386] width 78 height 10
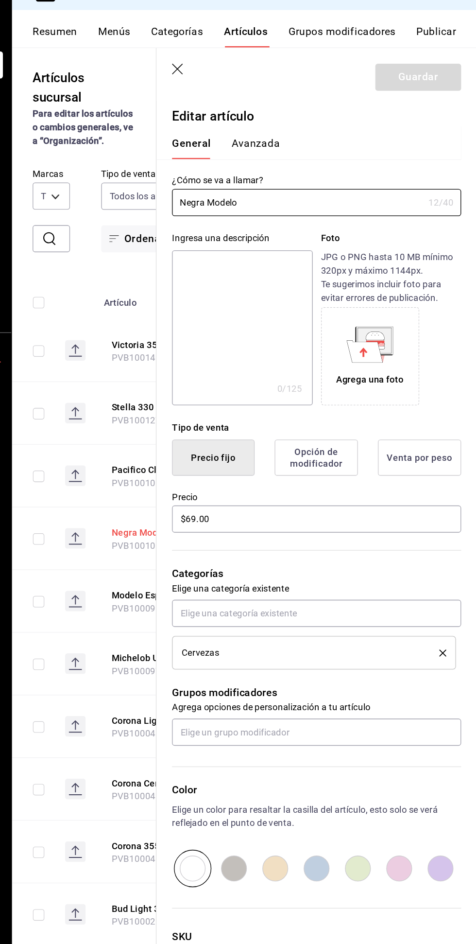
type input "$69.00"
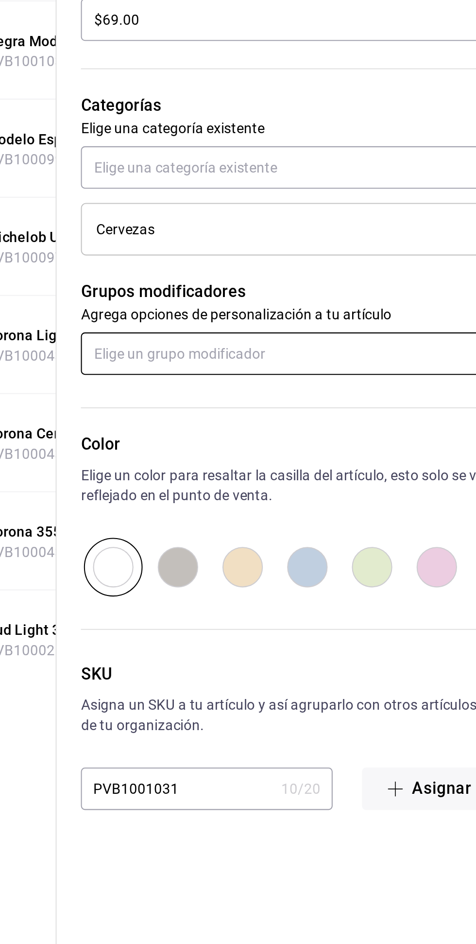
click at [272, 572] on input "text" at bounding box center [356, 570] width 218 height 20
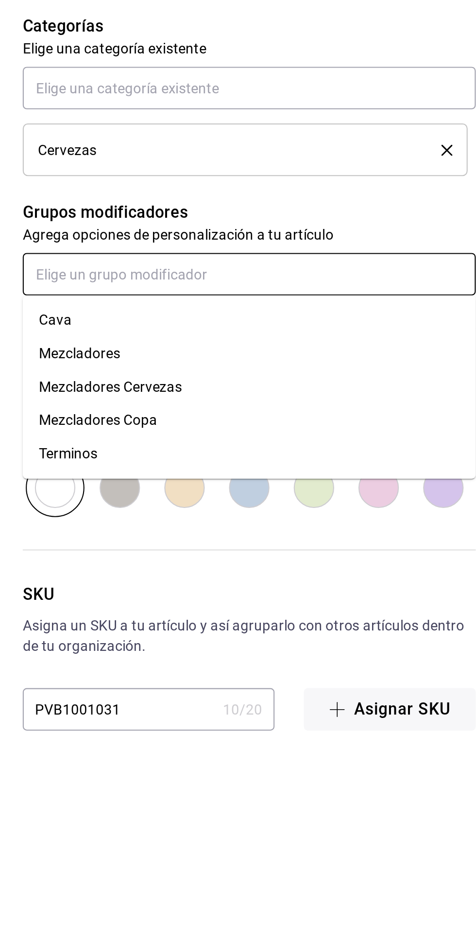
click at [280, 626] on div "Mezcladores Cervezas" at bounding box center [289, 625] width 69 height 10
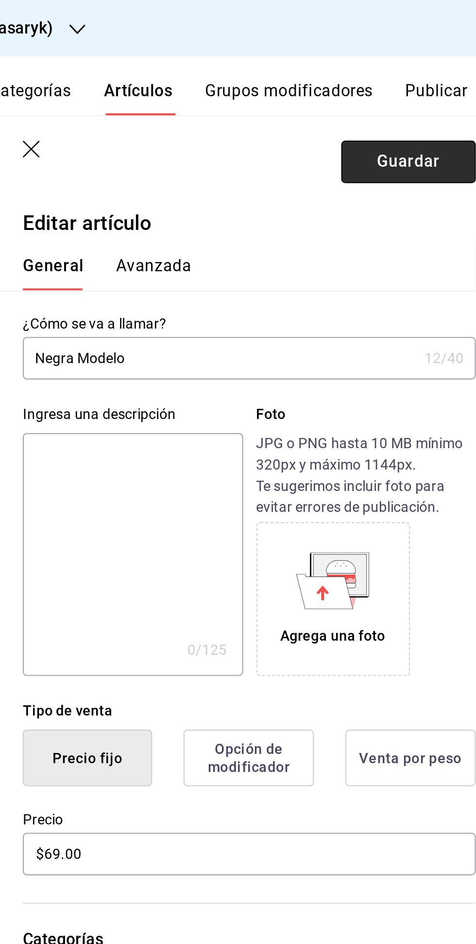
click at [422, 81] on button "Guardar" at bounding box center [432, 78] width 65 height 20
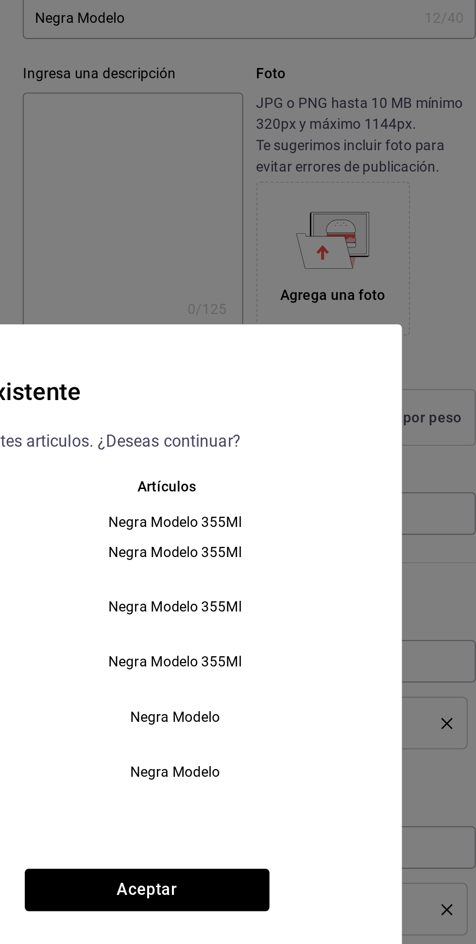
click at [336, 573] on div "Sucursal Artículos Amaterasu (Metropolitan) Negra Modelo 355Ml Negra Modelo 355…" at bounding box center [238, 482] width 382 height 179
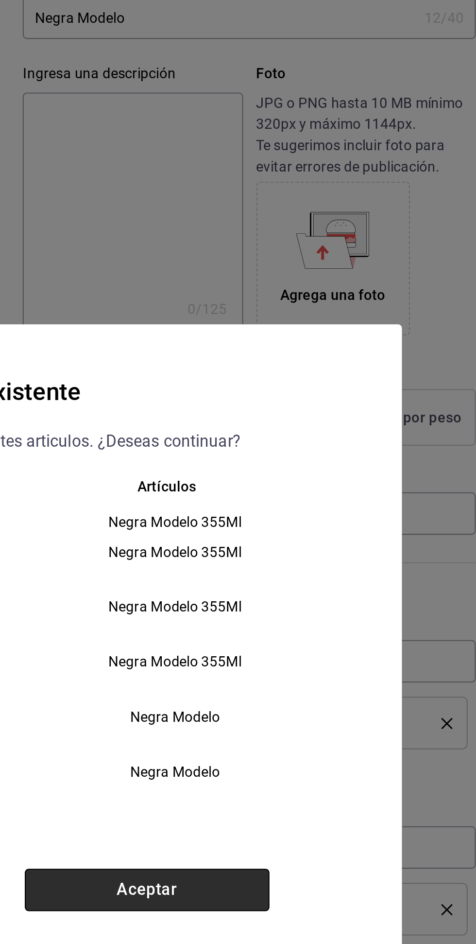
click at [339, 601] on button "Aceptar" at bounding box center [307, 591] width 118 height 20
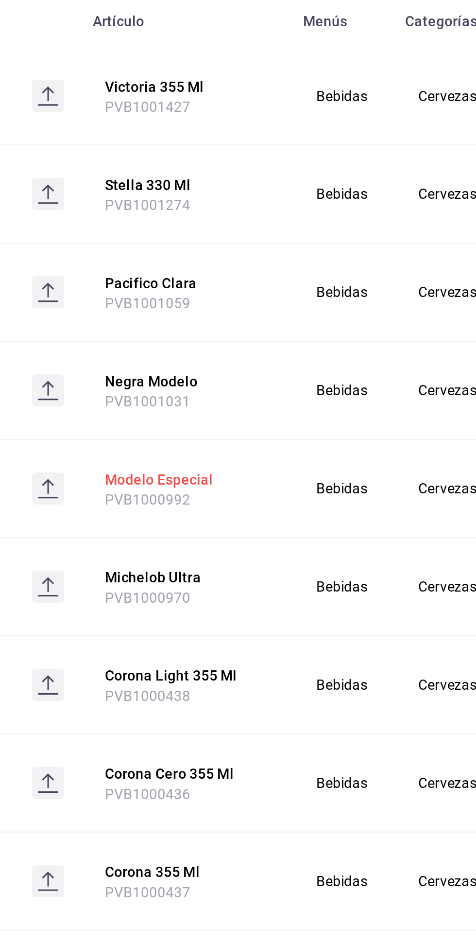
click at [226, 433] on button "Modelo Especial" at bounding box center [240, 433] width 78 height 10
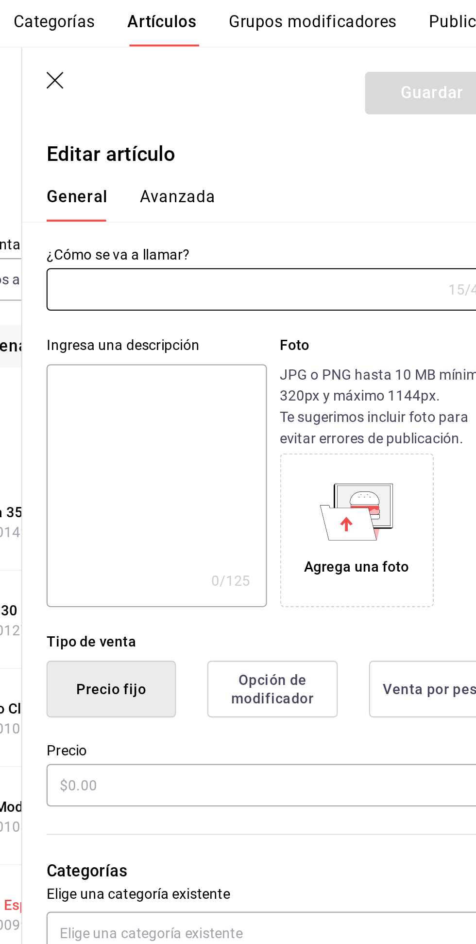
type input "Modelo Especial"
type input "PVB1000992"
type input "$69.00"
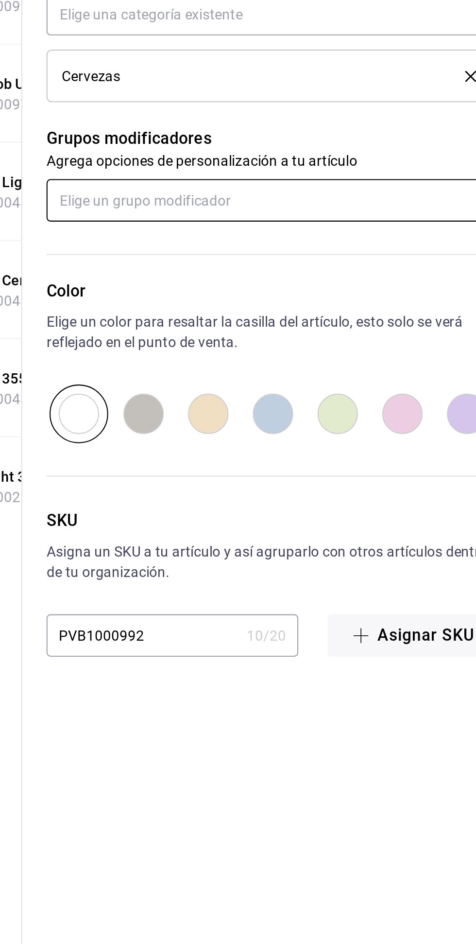
click at [285, 572] on input "text" at bounding box center [356, 570] width 218 height 20
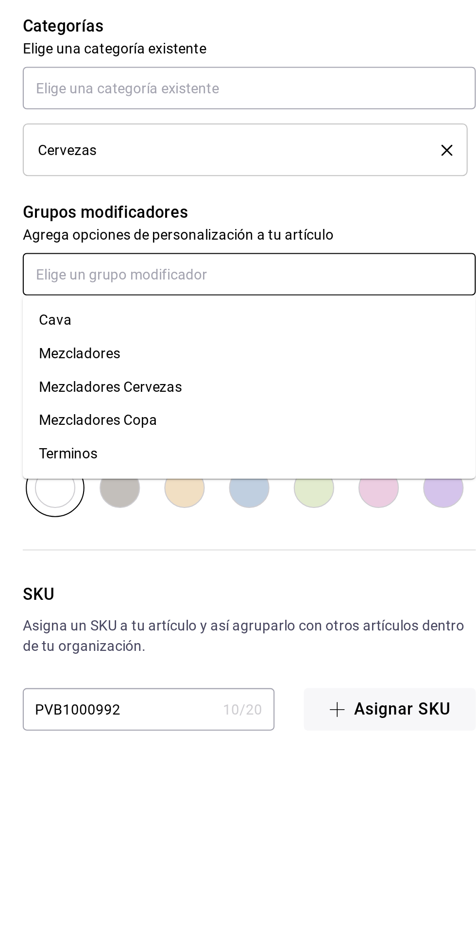
click at [279, 624] on div "Mezcladores Cervezas" at bounding box center [289, 625] width 69 height 10
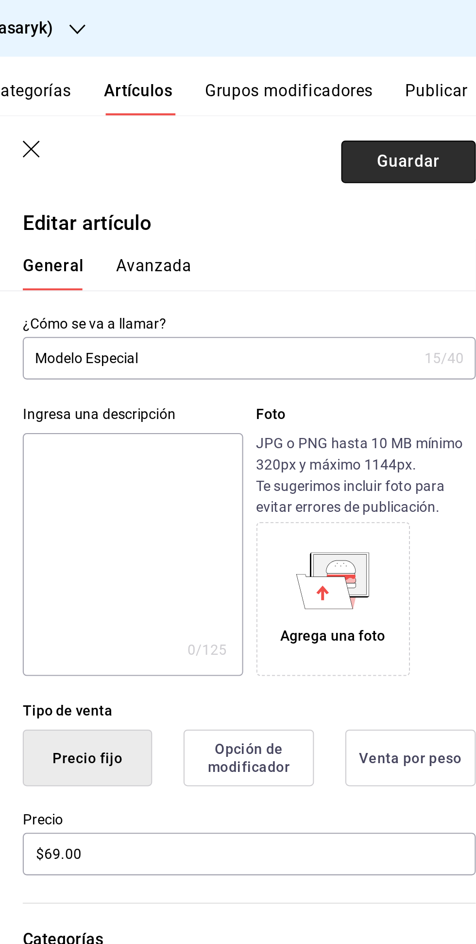
click at [428, 75] on button "Guardar" at bounding box center [432, 78] width 65 height 20
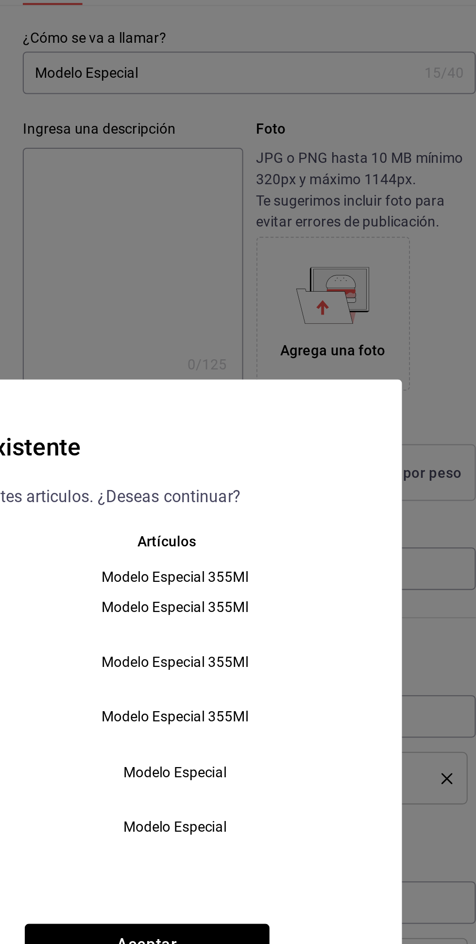
click at [332, 573] on div "Sucursal Artículos Amaterasu (Metropolitan) Modelo Especial 355Ml Modelo Especi…" at bounding box center [238, 482] width 382 height 179
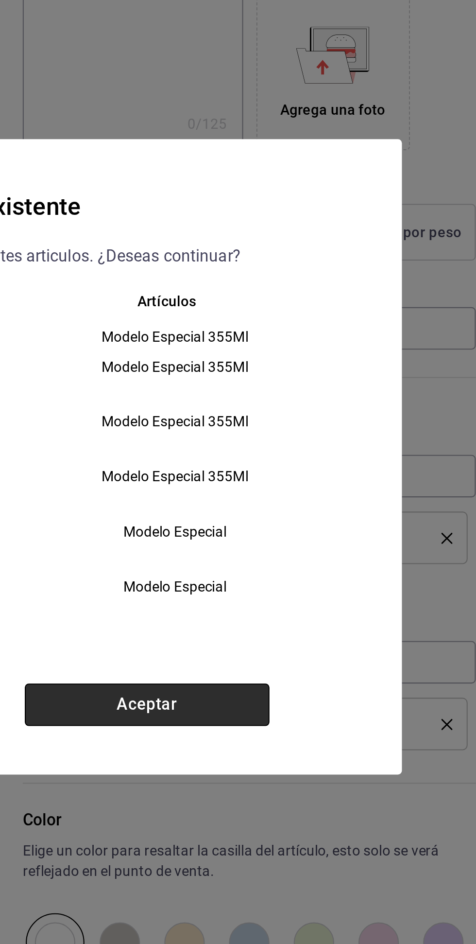
click at [328, 601] on button "Aceptar" at bounding box center [307, 591] width 118 height 20
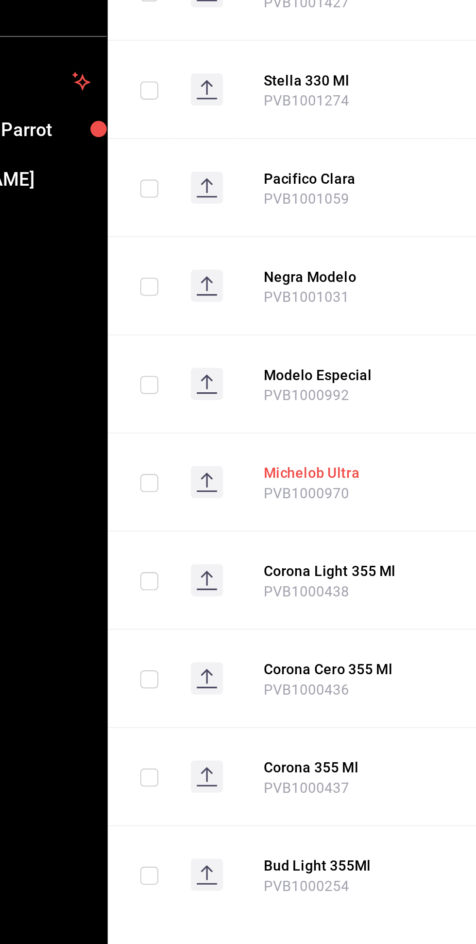
click at [218, 479] on button "Michelob Ultra" at bounding box center [240, 480] width 78 height 10
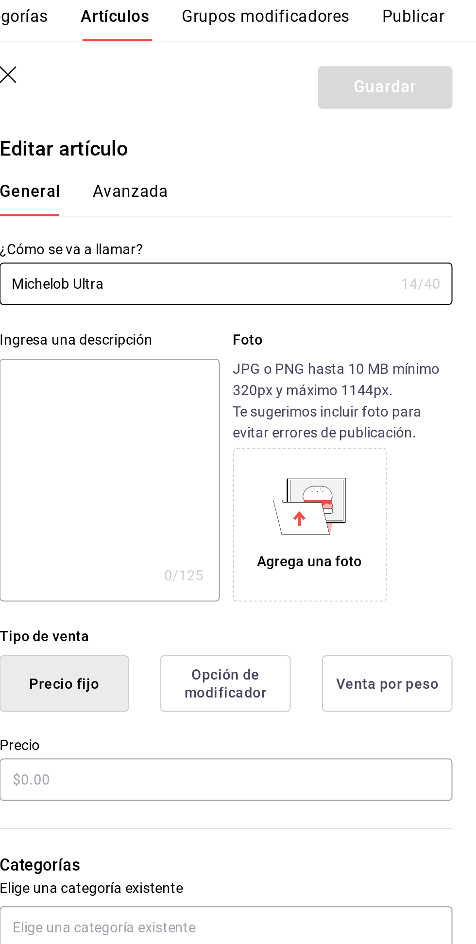
type input "$79.00"
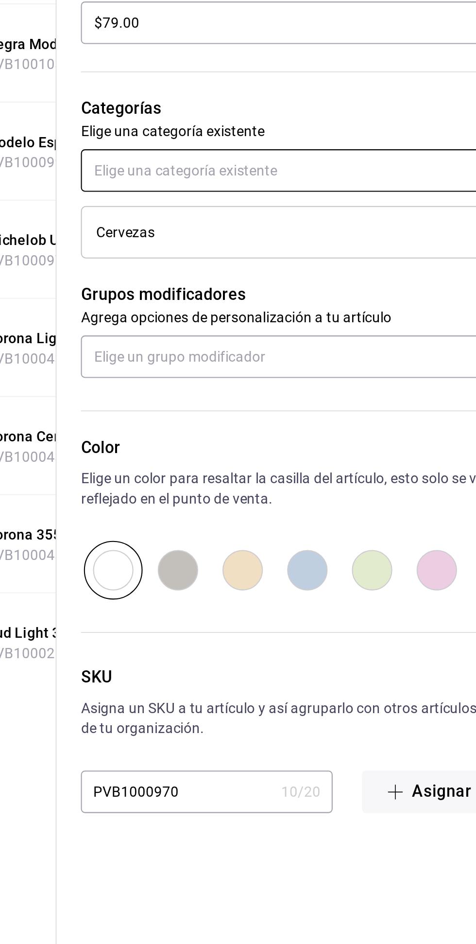
click at [289, 483] on input "text" at bounding box center [356, 481] width 218 height 20
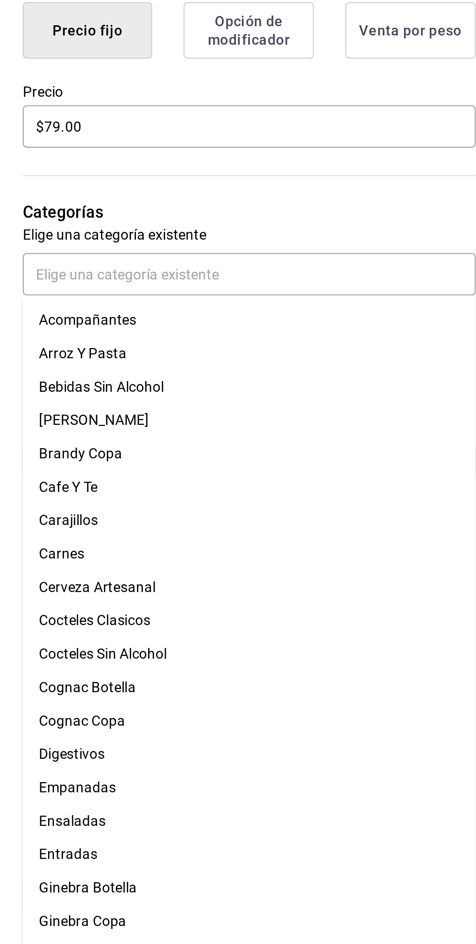
click at [281, 450] on p "Categorías" at bounding box center [356, 452] width 218 height 12
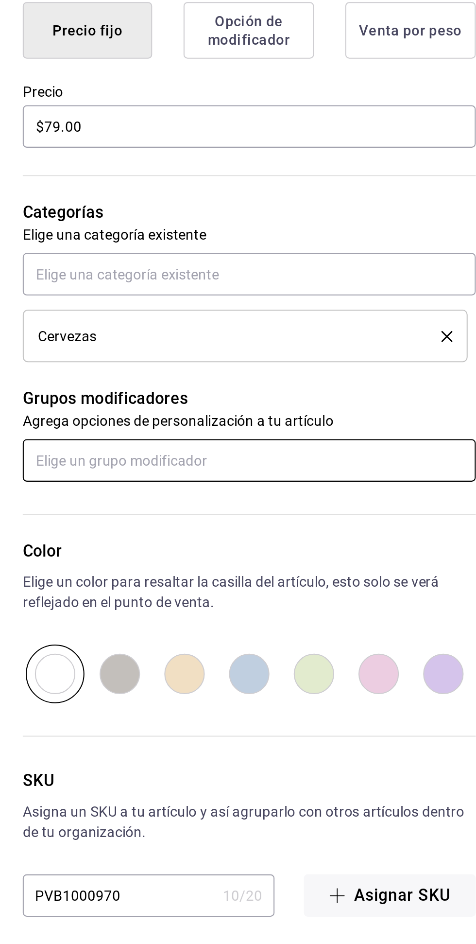
click at [278, 572] on input "text" at bounding box center [356, 570] width 218 height 20
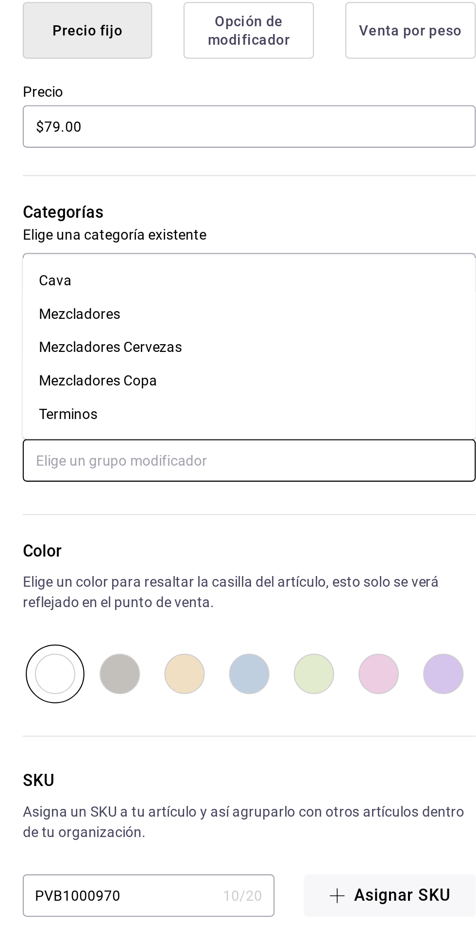
click at [281, 516] on div "Mezcladores Cervezas" at bounding box center [289, 516] width 69 height 10
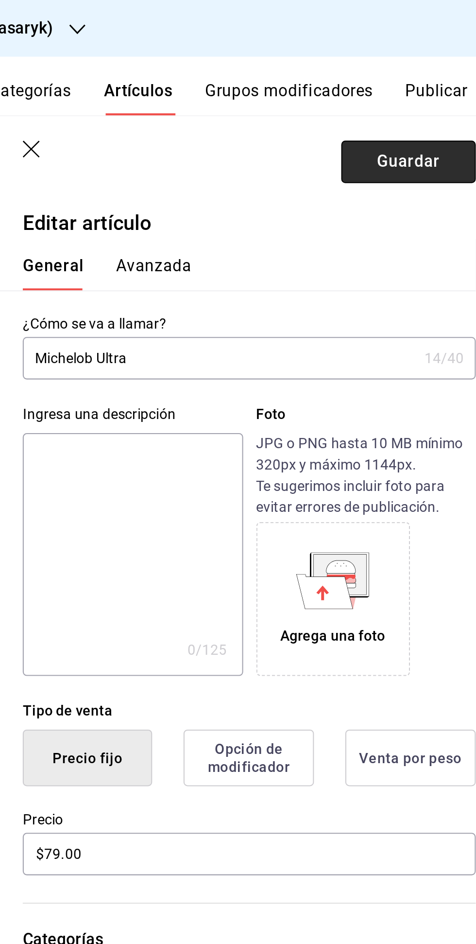
click at [423, 86] on button "Guardar" at bounding box center [432, 78] width 65 height 20
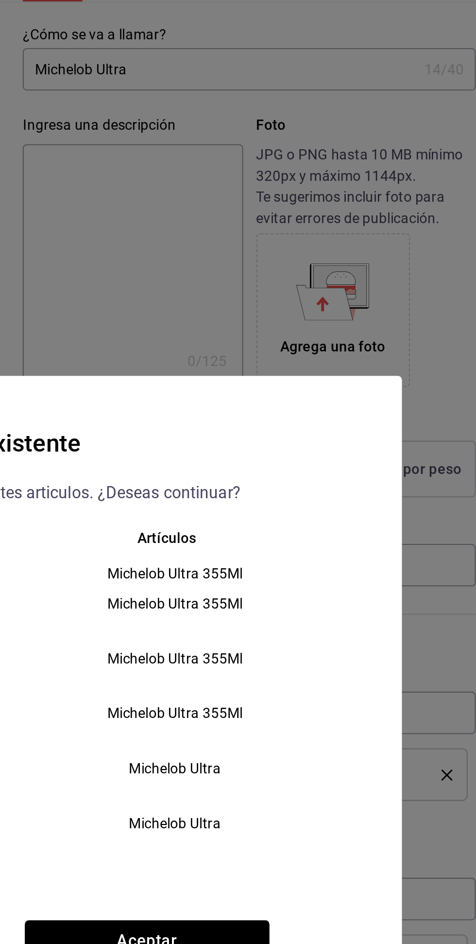
click at [342, 573] on div "Sucursal Artículos Amaterasu (Metropolitan) Michelob Ultra 355Ml Michelob Ultra…" at bounding box center [238, 482] width 382 height 179
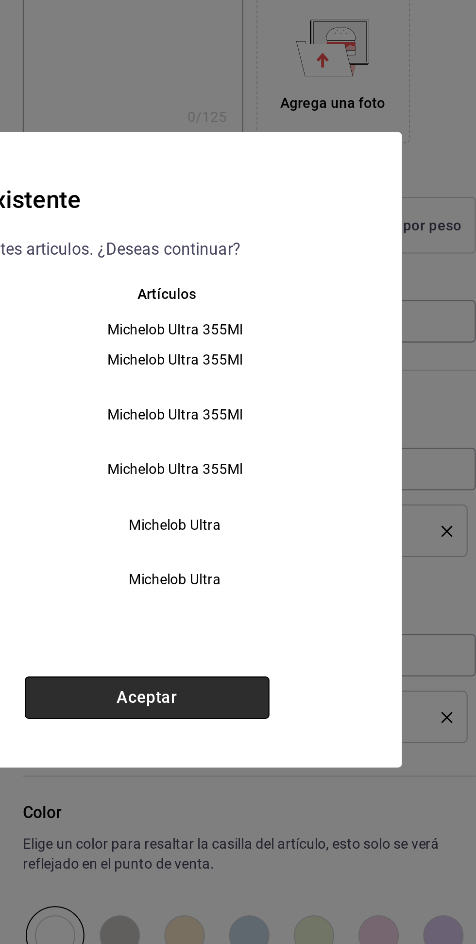
click at [327, 601] on button "Aceptar" at bounding box center [307, 591] width 118 height 20
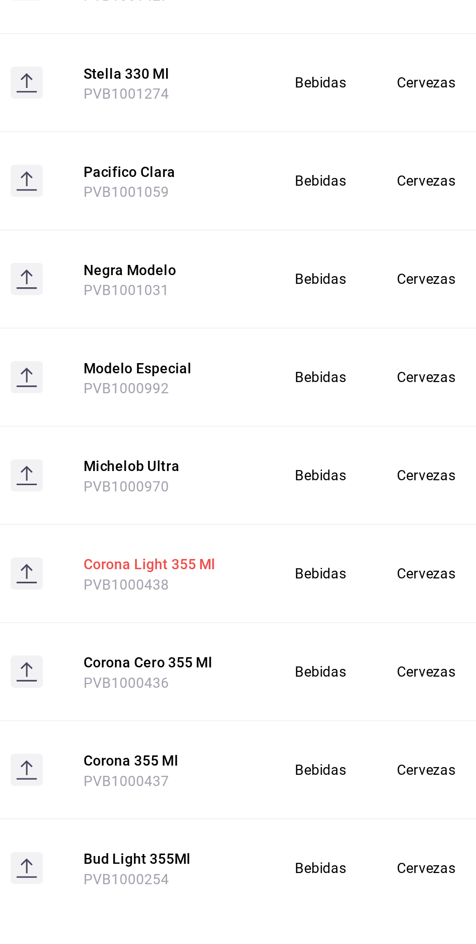
click at [224, 529] on button "Corona Light 355 Ml" at bounding box center [240, 527] width 78 height 10
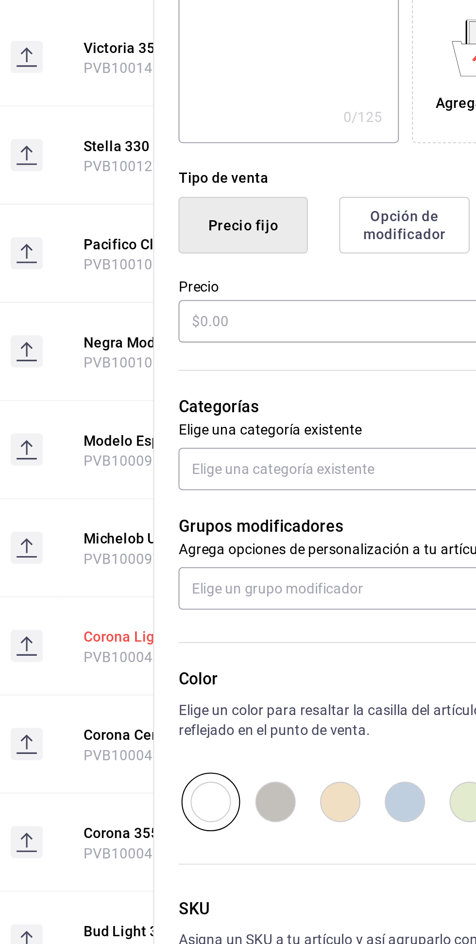
type input "Corona Light 355 Ml"
type input "PVB1000438"
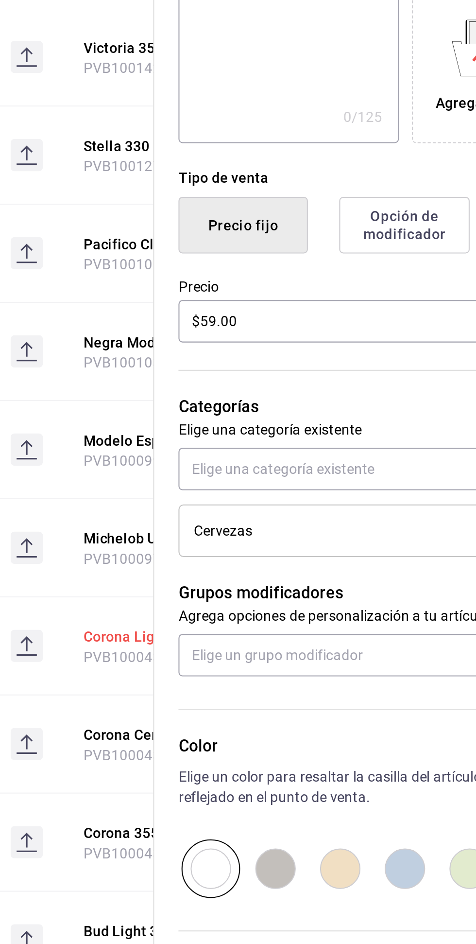
type input "$59.00"
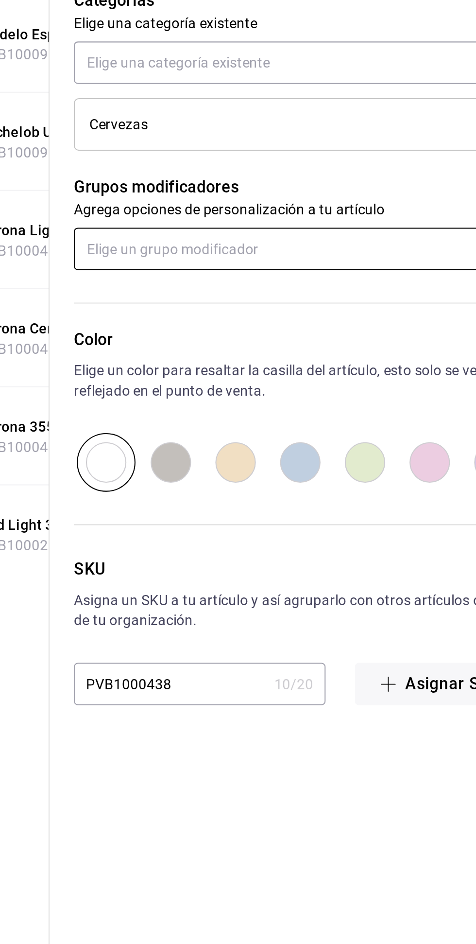
click at [275, 571] on input "text" at bounding box center [356, 570] width 218 height 20
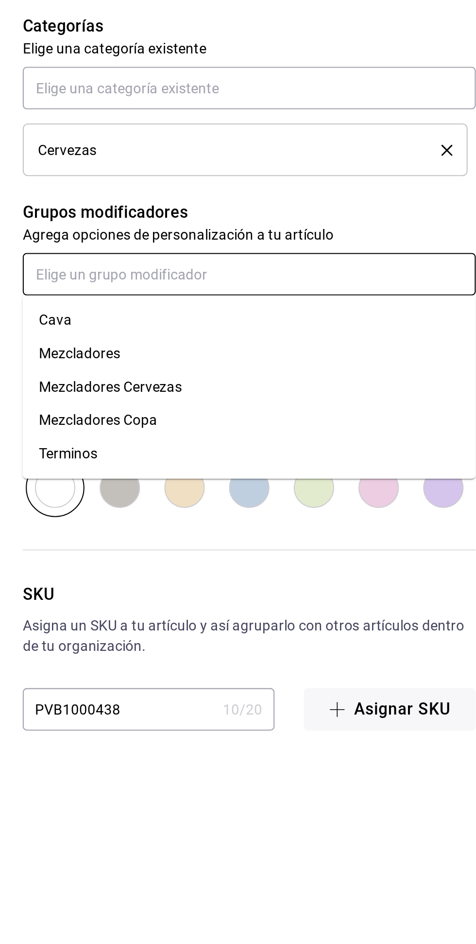
click at [278, 627] on div "Mezcladores Cervezas" at bounding box center [289, 625] width 69 height 10
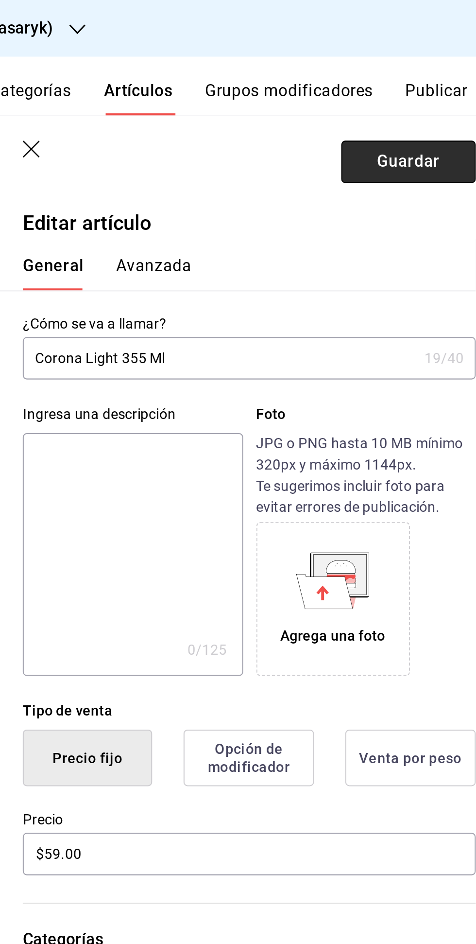
click at [425, 77] on button "Guardar" at bounding box center [432, 78] width 65 height 20
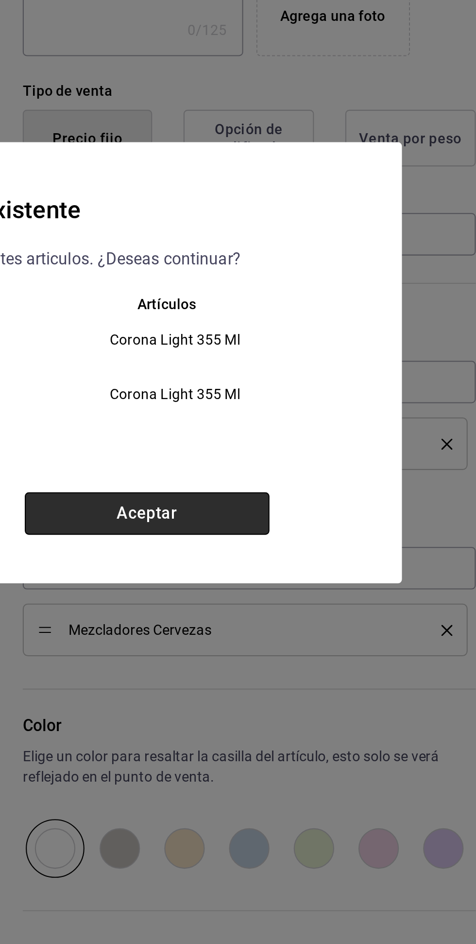
click at [296, 555] on button "Aceptar" at bounding box center [307, 544] width 118 height 20
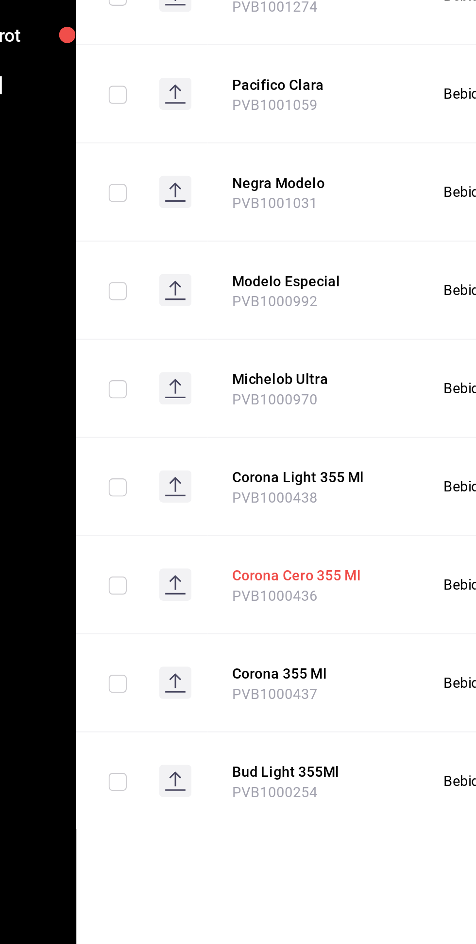
click at [222, 575] on button "Corona Cero 355 Ml" at bounding box center [240, 574] width 78 height 10
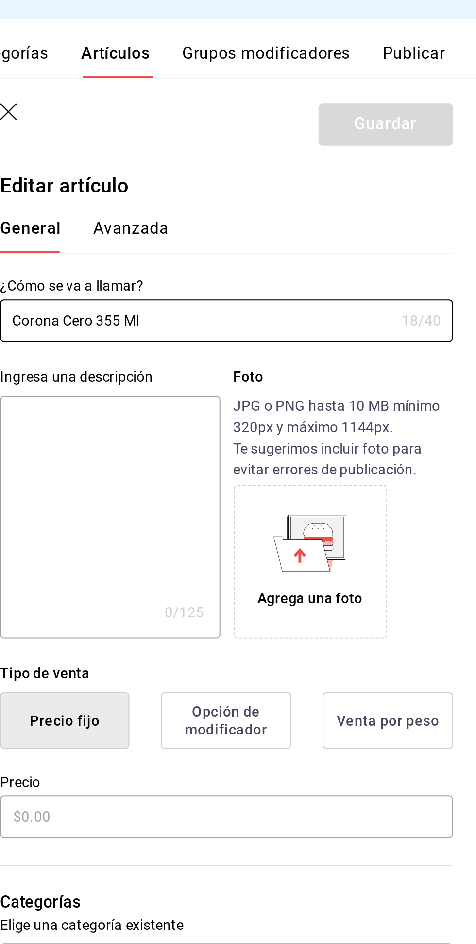
type input "$59.00"
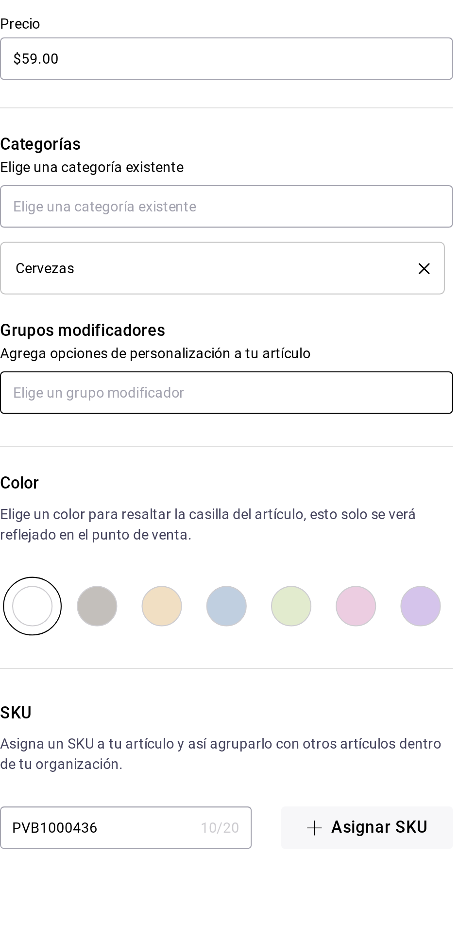
click at [288, 574] on input "text" at bounding box center [356, 570] width 218 height 20
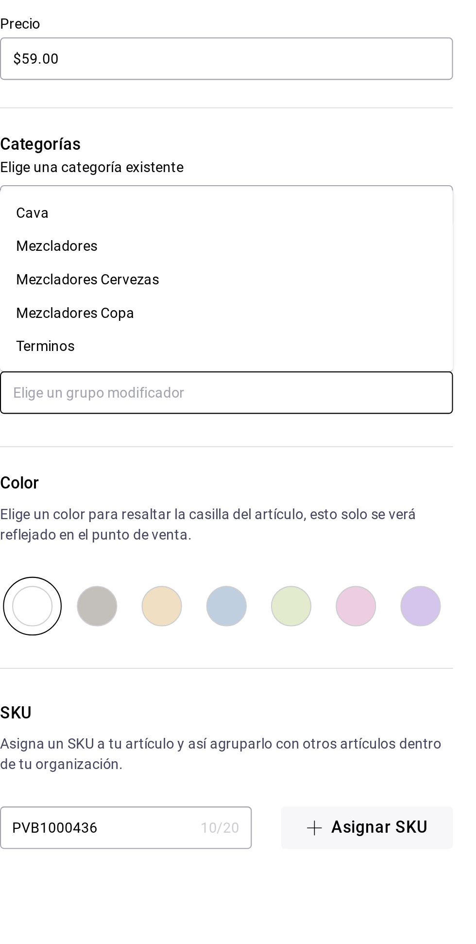
click at [290, 521] on div "Mezcladores Cervezas" at bounding box center [289, 516] width 69 height 10
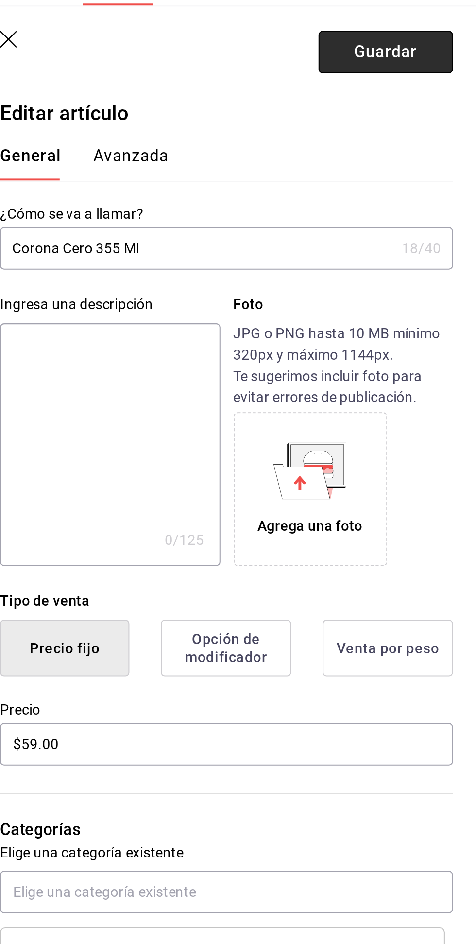
click at [427, 80] on button "Guardar" at bounding box center [432, 78] width 65 height 20
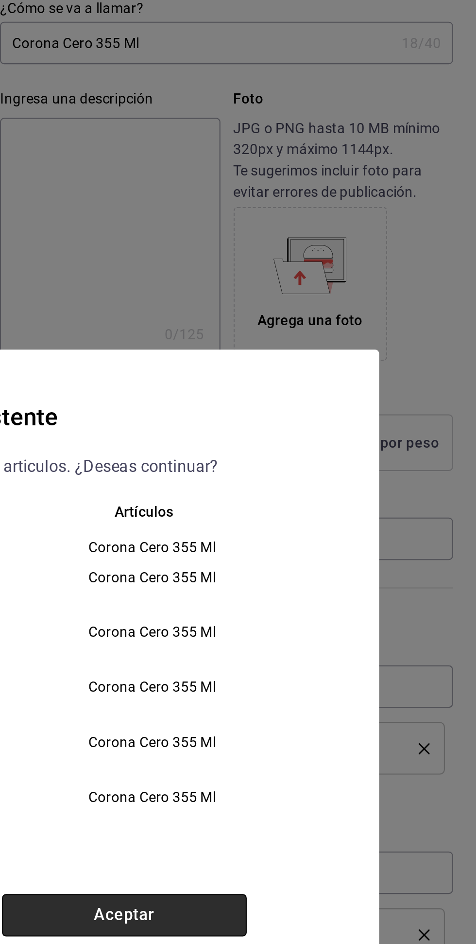
click at [342, 601] on button "Aceptar" at bounding box center [307, 591] width 118 height 20
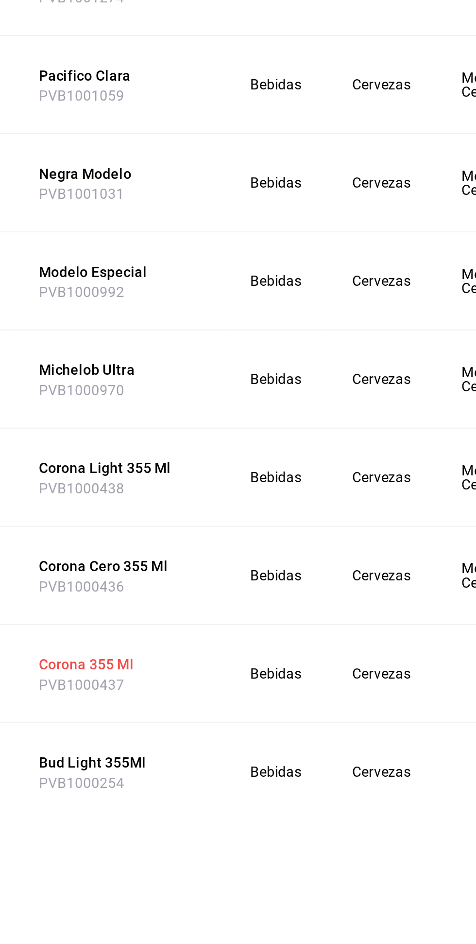
click at [222, 625] on button "Corona 355 Ml" at bounding box center [240, 621] width 78 height 10
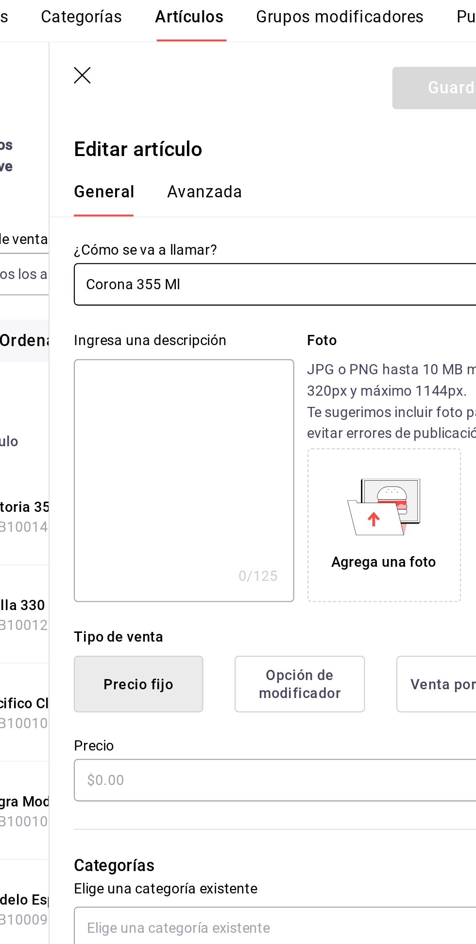
type input "$59.00"
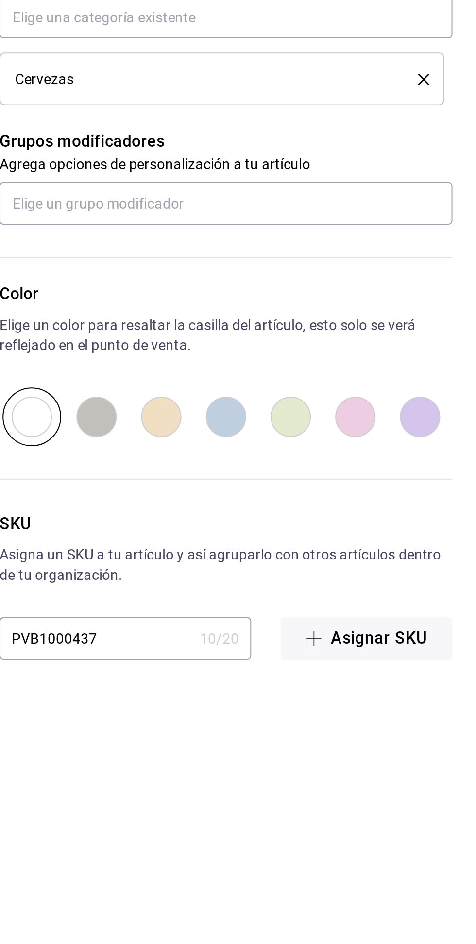
scroll to position [1, 0]
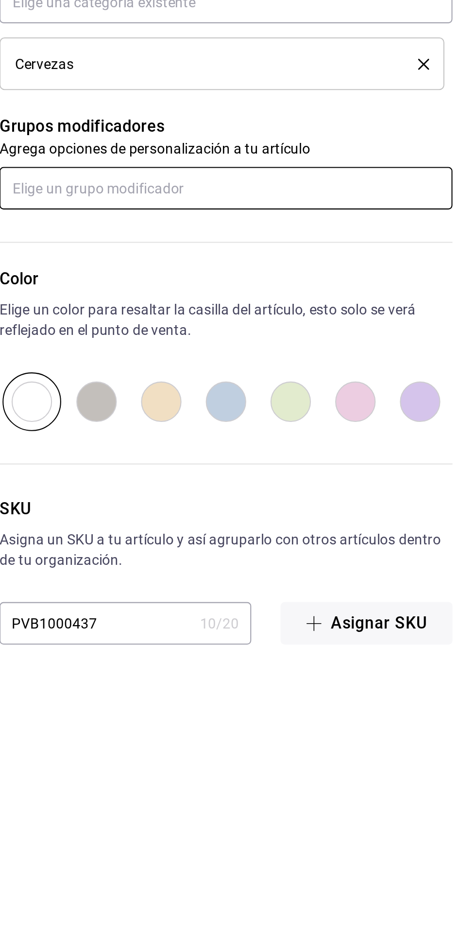
click at [299, 568] on input "text" at bounding box center [356, 570] width 218 height 20
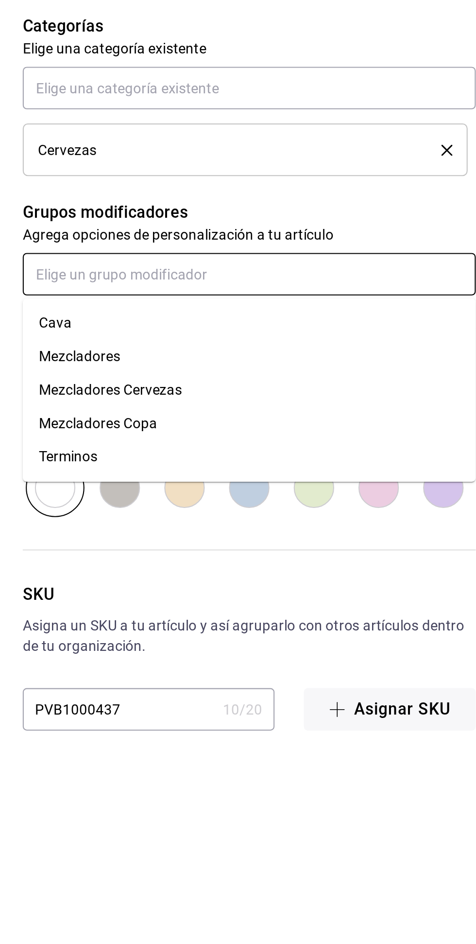
click at [281, 624] on div "Mezcladores Cervezas" at bounding box center [289, 626] width 69 height 10
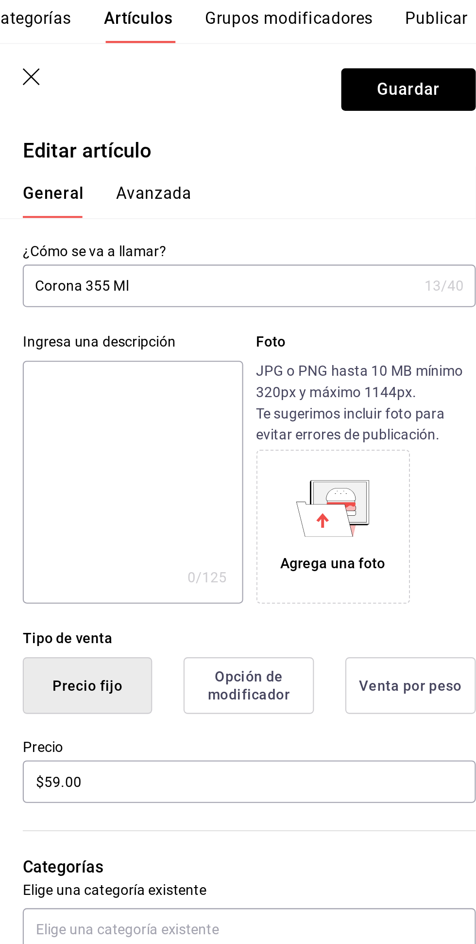
scroll to position [0, 0]
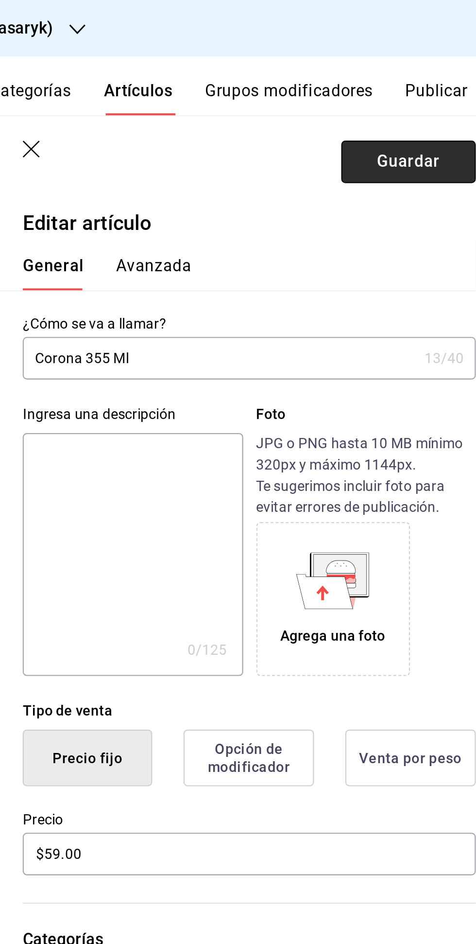
click at [427, 79] on button "Guardar" at bounding box center [432, 78] width 65 height 20
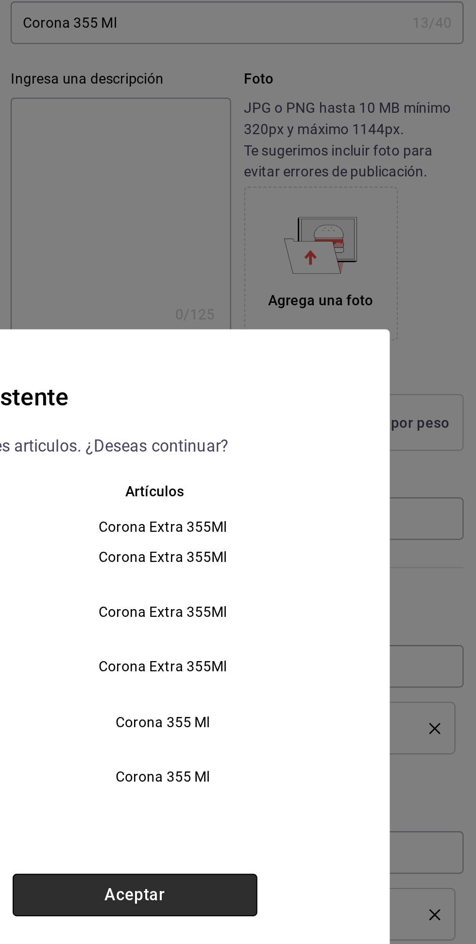
click at [334, 601] on button "Aceptar" at bounding box center [307, 591] width 118 height 20
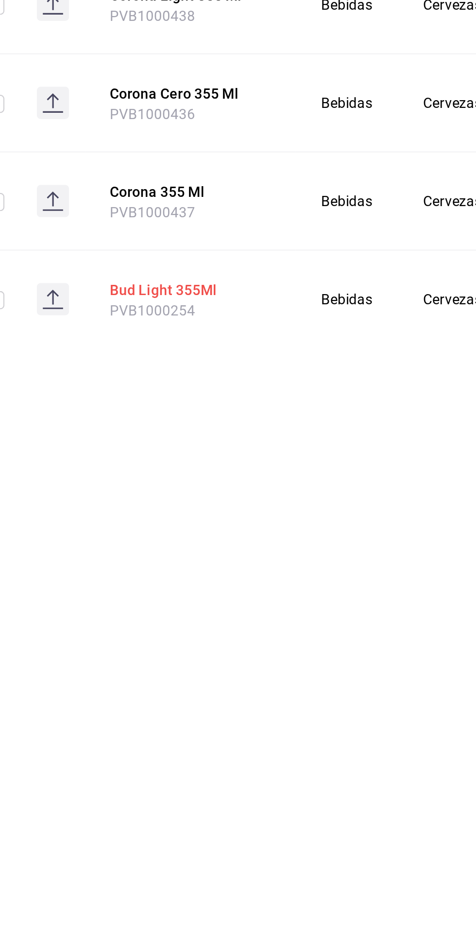
click at [221, 666] on button "Bud Light 355Ml" at bounding box center [240, 668] width 78 height 10
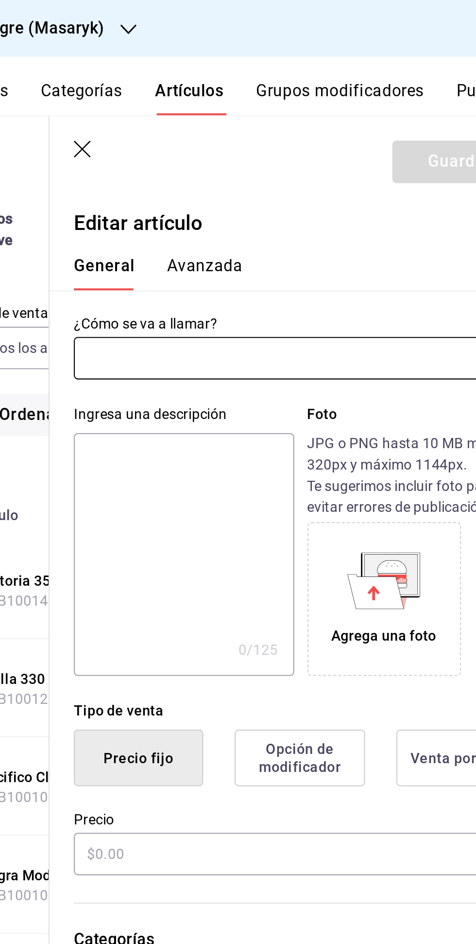
type input "Bud Light 355Ml"
type input "PVB1000254"
type input "$59.00"
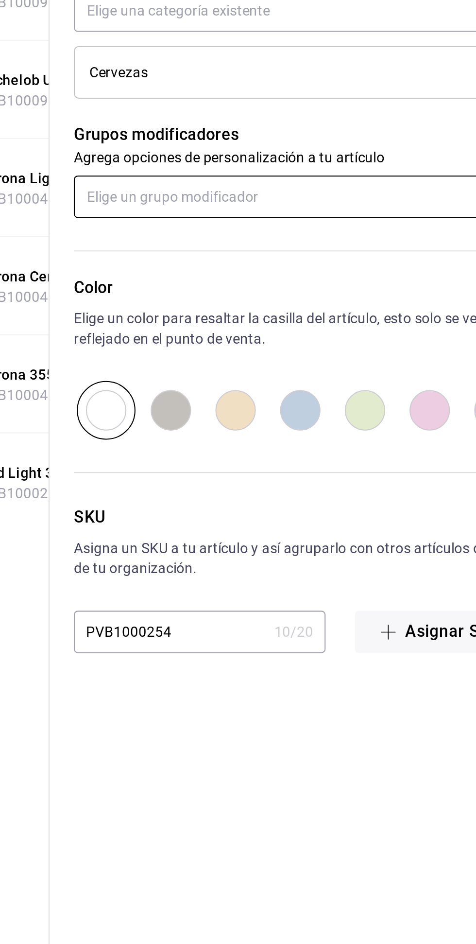
click at [273, 569] on input "text" at bounding box center [356, 570] width 218 height 20
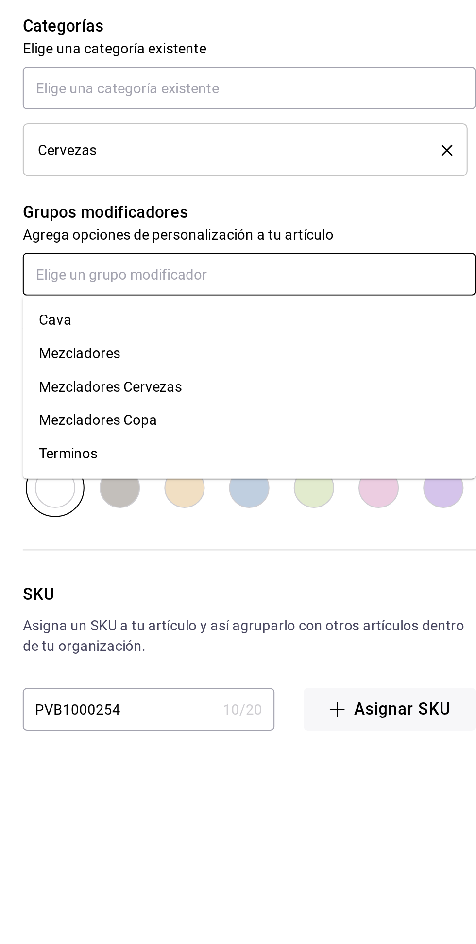
click at [279, 627] on div "Mezcladores Cervezas" at bounding box center [289, 625] width 69 height 10
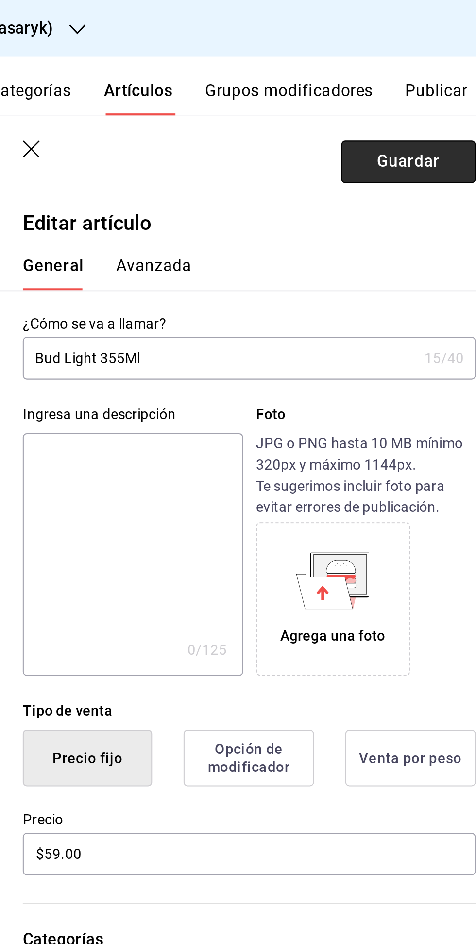
click at [425, 79] on button "Guardar" at bounding box center [432, 78] width 65 height 20
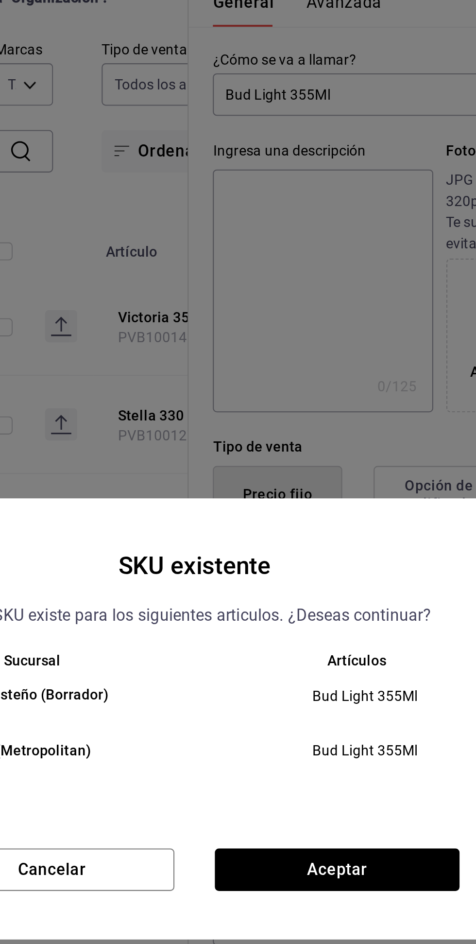
click at [293, 526] on div "Sucursal Artículos Grupo Costeño (Borrador) Bud Light 355Ml Tigre (Metropolitan…" at bounding box center [238, 483] width 382 height 86
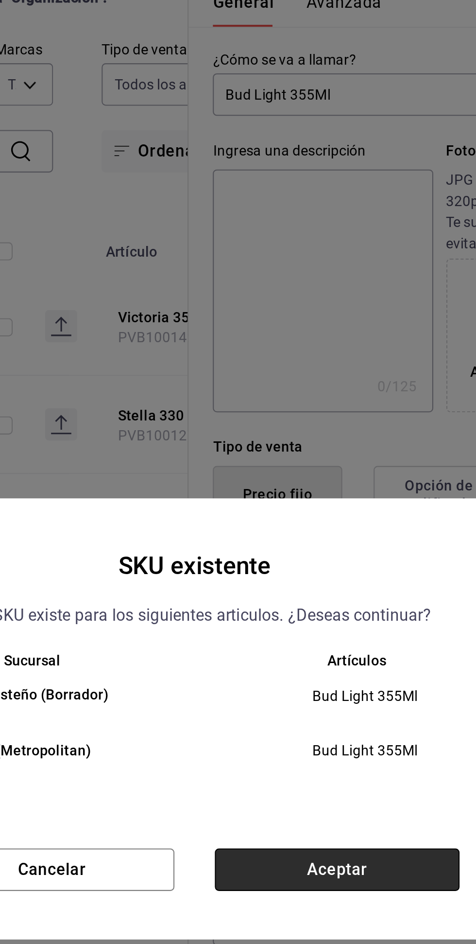
click at [306, 555] on button "Aceptar" at bounding box center [307, 544] width 118 height 20
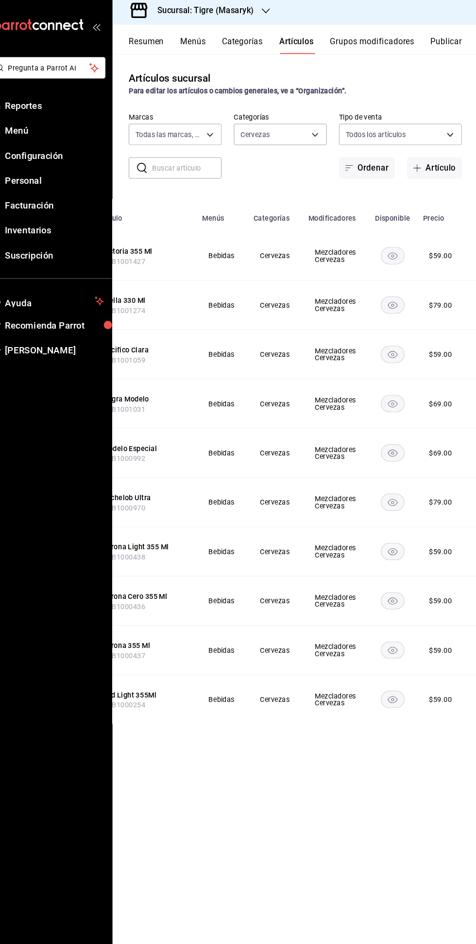
scroll to position [0, 108]
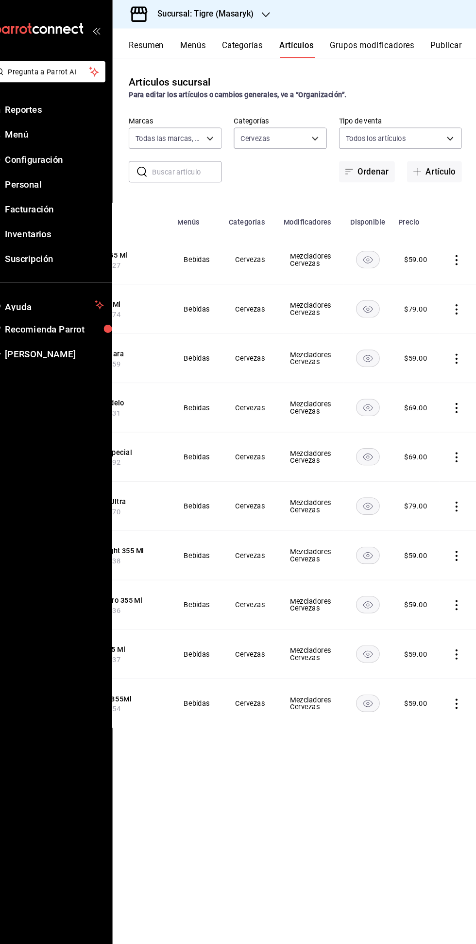
click at [461, 41] on button "Publicar" at bounding box center [446, 47] width 30 height 17
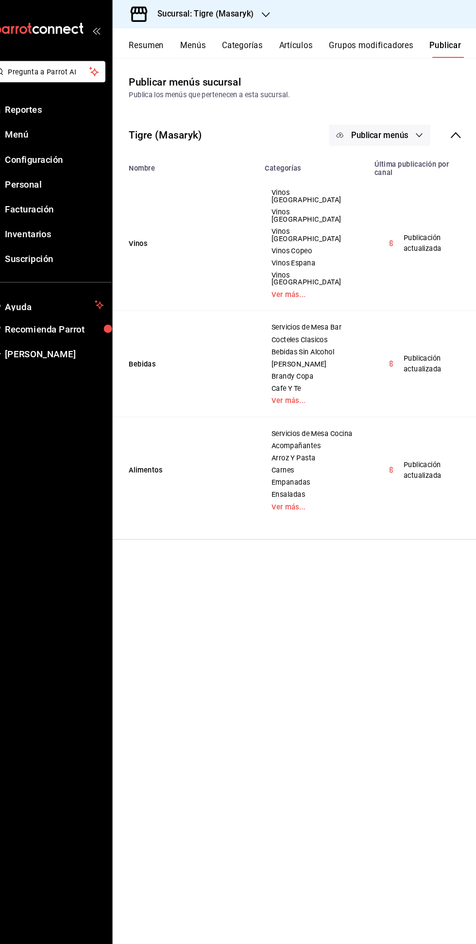
click at [366, 130] on span "Publicar menús" at bounding box center [382, 129] width 54 height 9
click at [365, 160] on div at bounding box center [359, 161] width 27 height 16
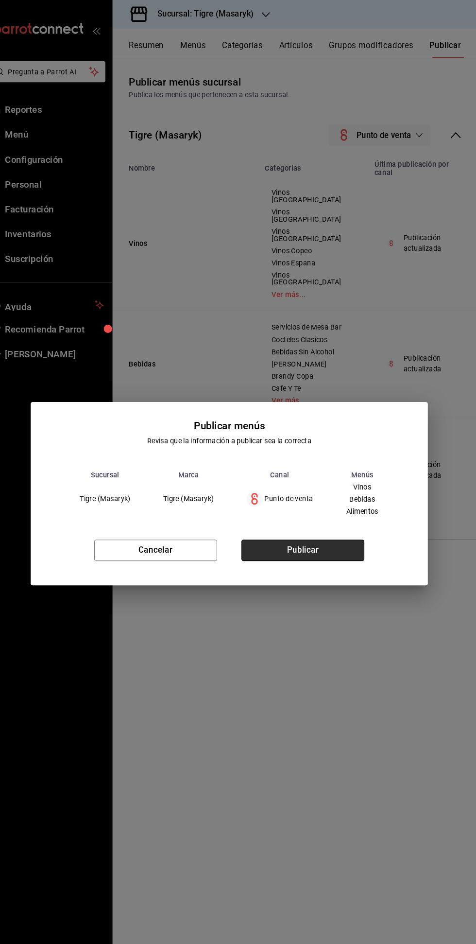
click at [327, 534] on button "Publicar" at bounding box center [309, 526] width 118 height 20
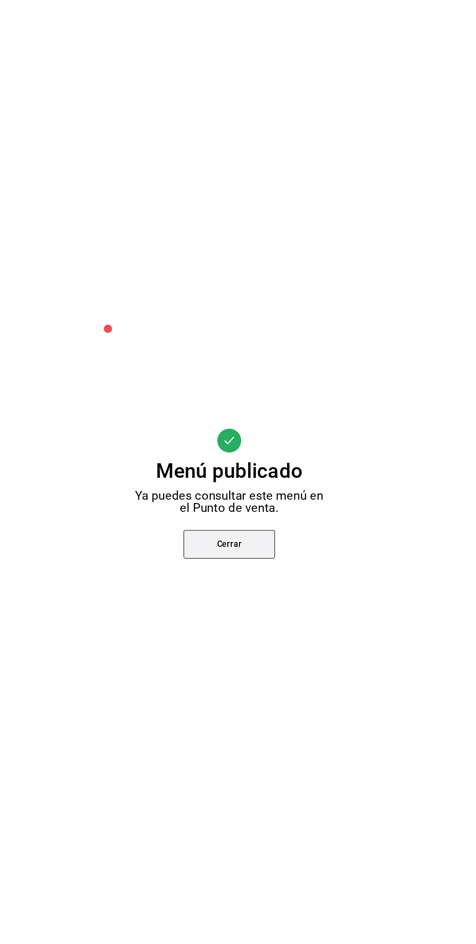
click at [227, 520] on button "Cerrar" at bounding box center [237, 520] width 87 height 27
